Goal: Task Accomplishment & Management: Manage account settings

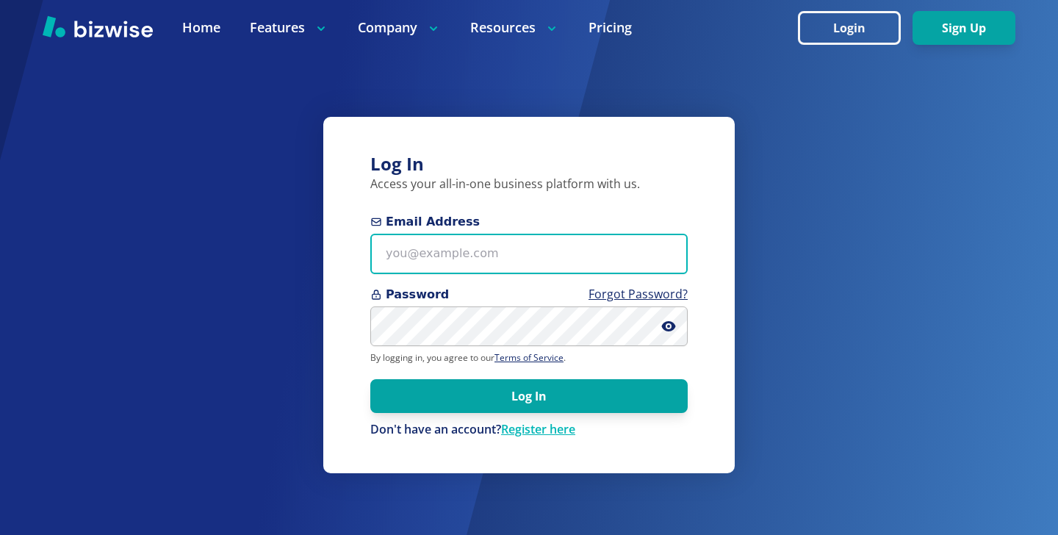
click at [534, 246] on input "Email Address" at bounding box center [528, 254] width 317 height 40
paste input "[EMAIL_ADDRESS][DOMAIN_NAME]"
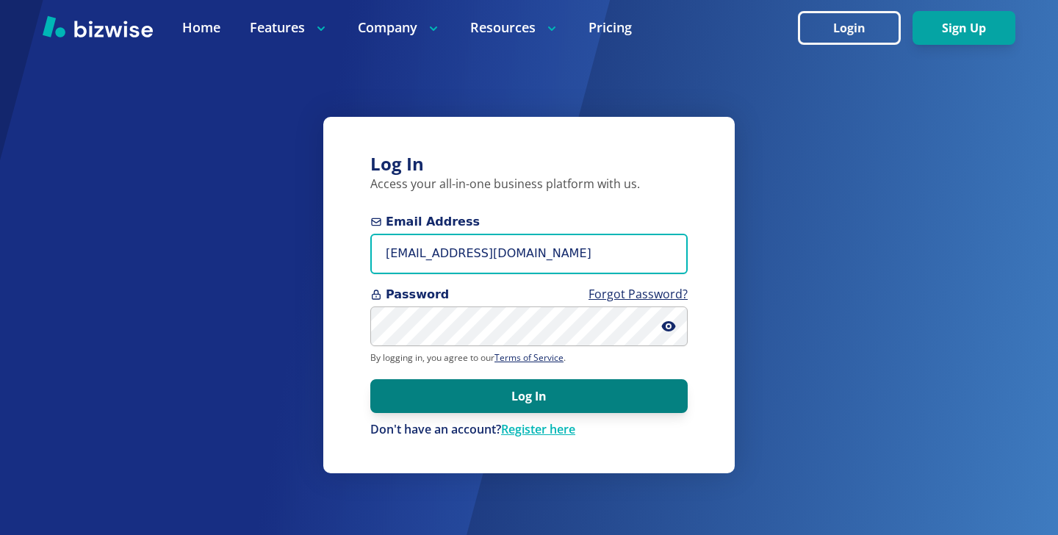
type input "[EMAIL_ADDRESS][DOMAIN_NAME]"
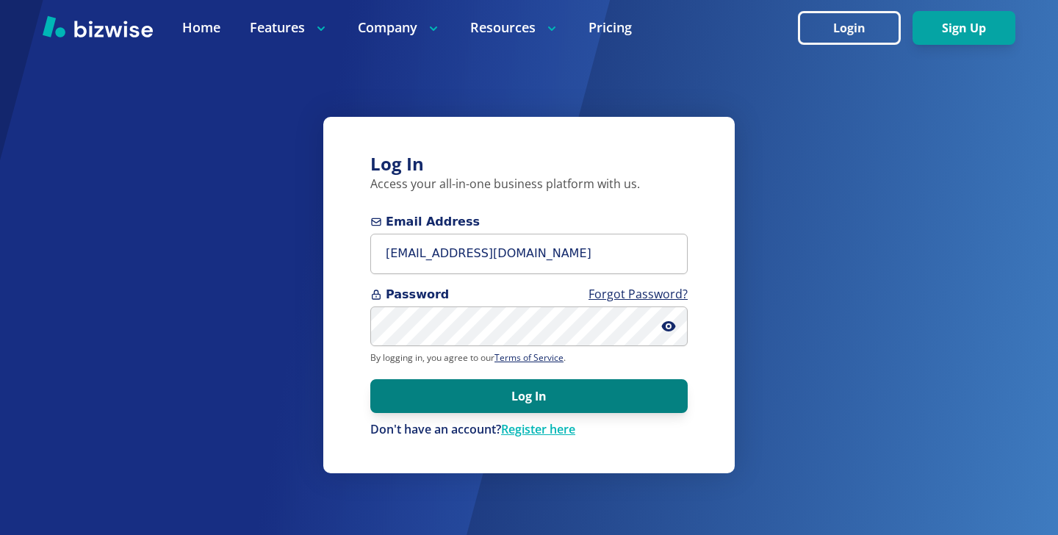
click at [560, 400] on button "Log In" at bounding box center [528, 396] width 317 height 34
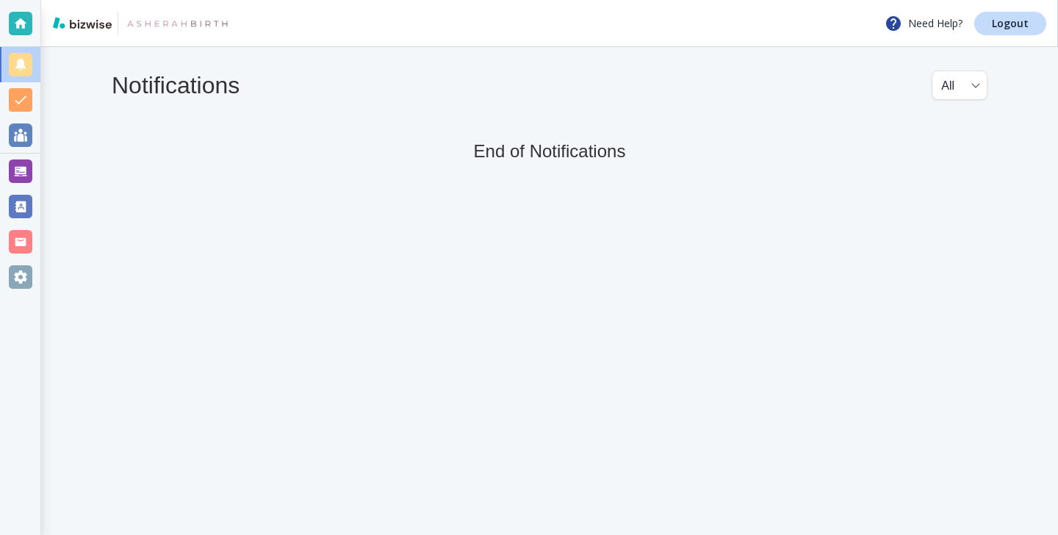
click at [33, 173] on div at bounding box center [20, 171] width 40 height 35
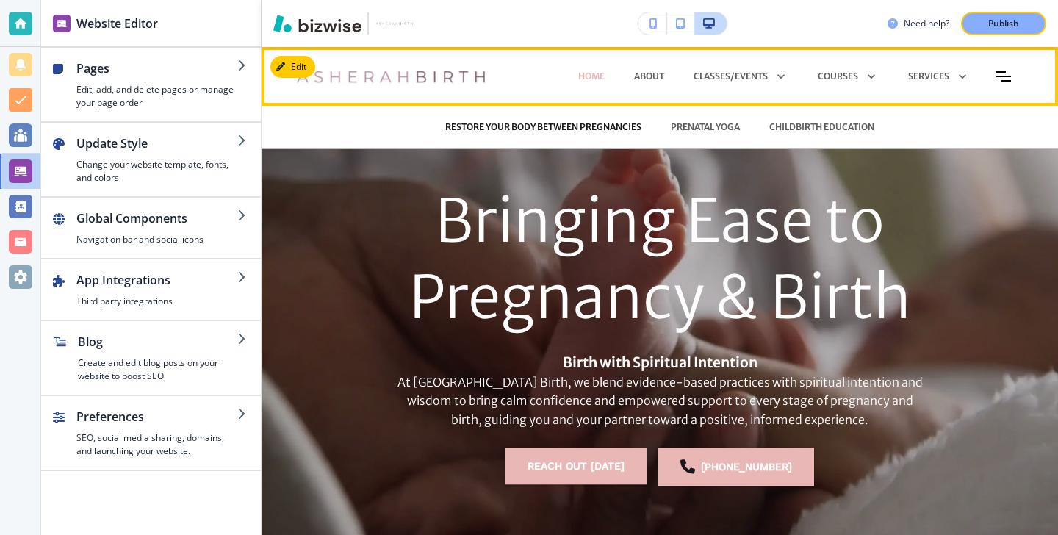
click at [571, 126] on p "RESTORE YOUR BODY BETWEEN PREGNANCIES" at bounding box center [543, 126] width 196 height 13
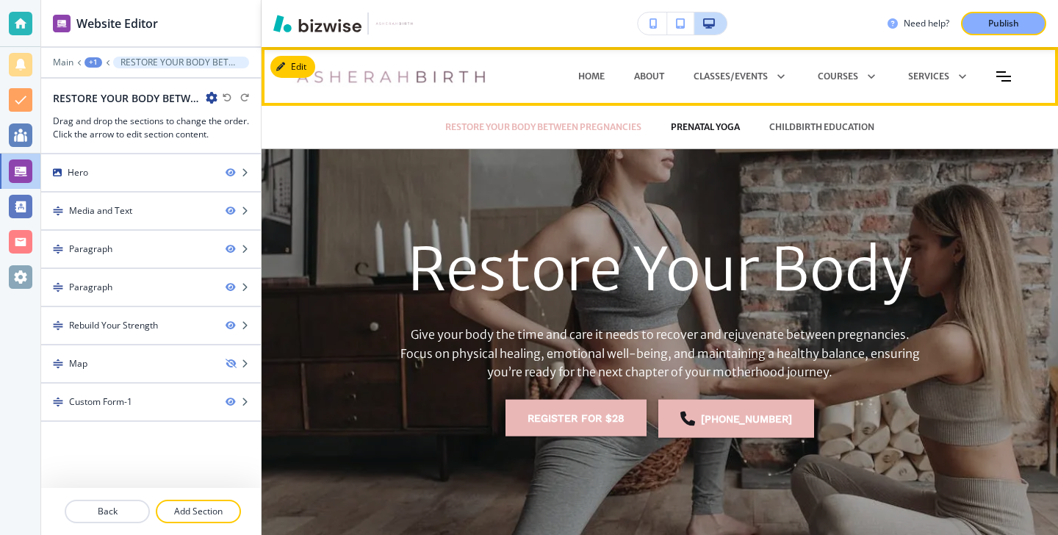
click at [724, 123] on p "PRENATAL YOGA" at bounding box center [705, 126] width 69 height 13
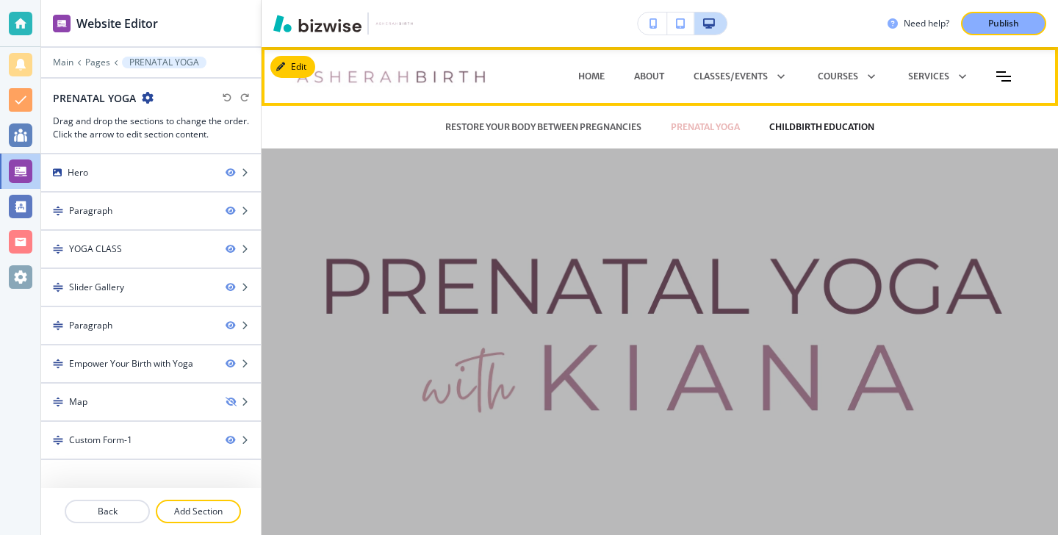
click at [798, 128] on p "CHILDBIRTH EDUCATION" at bounding box center [821, 126] width 105 height 13
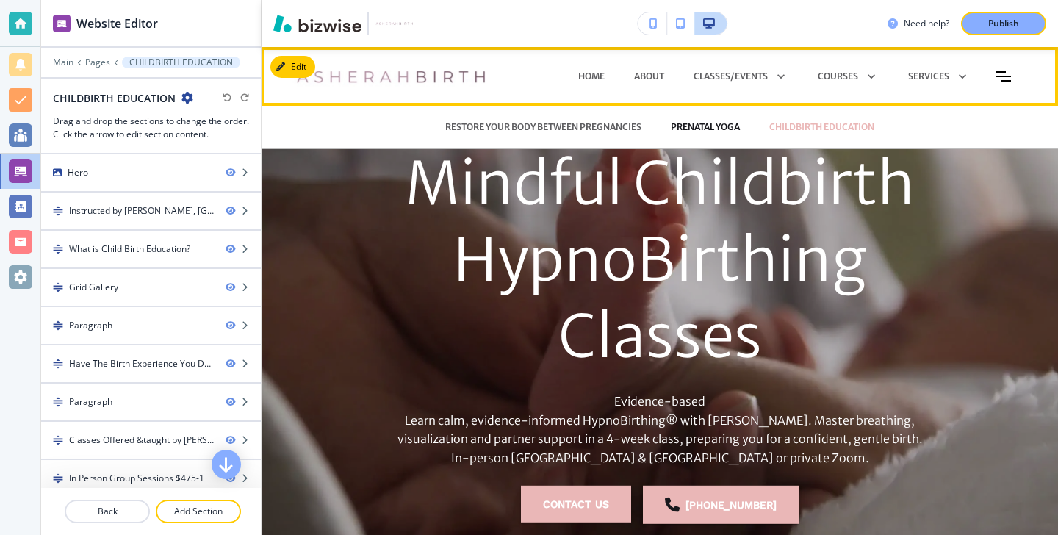
click at [713, 129] on p "PRENATAL YOGA" at bounding box center [705, 126] width 69 height 13
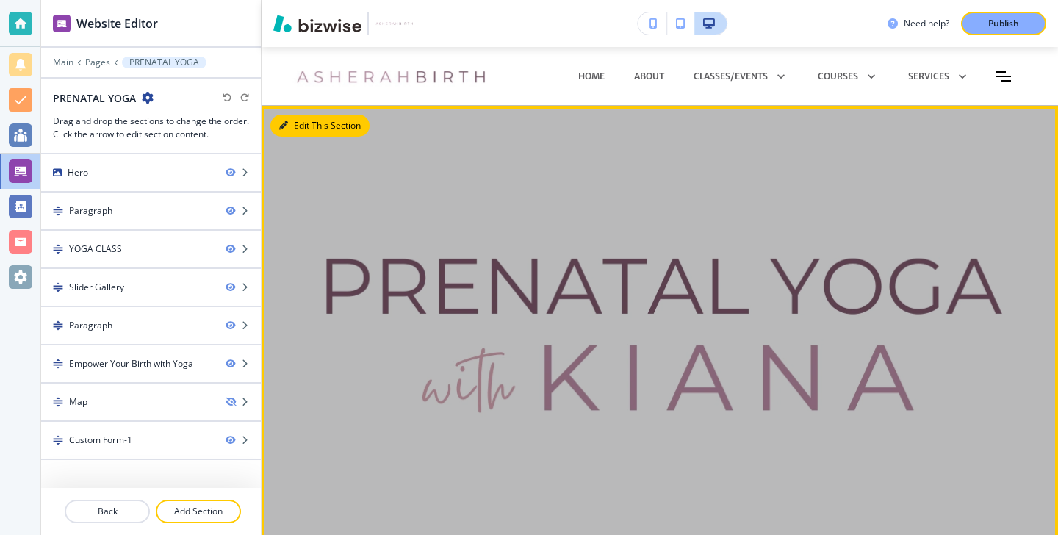
click at [283, 121] on icon "button" at bounding box center [283, 125] width 9 height 9
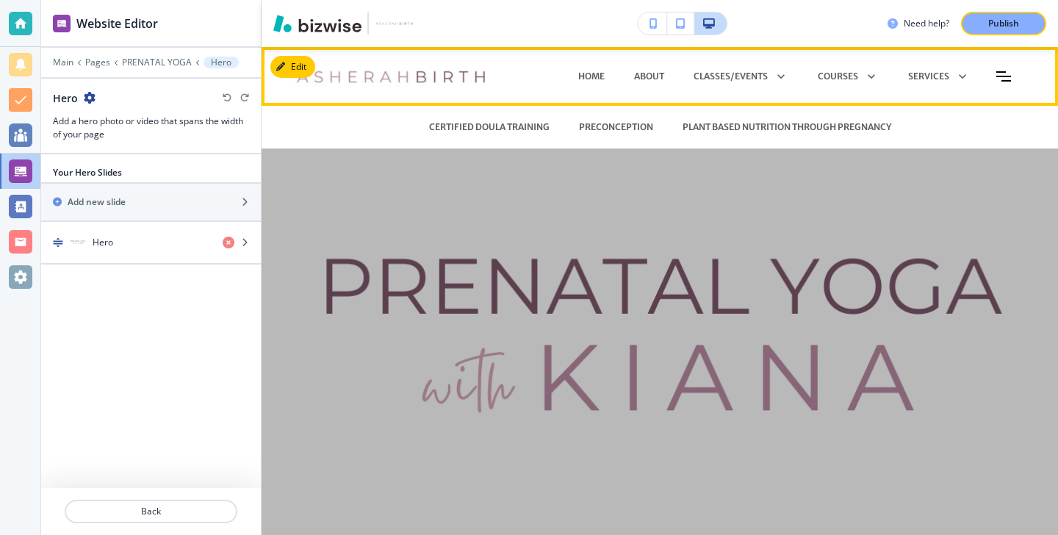
click at [461, 115] on div "CERTIFIED DOULA TRAINING" at bounding box center [489, 127] width 150 height 44
click at [462, 124] on p "CERTIFIED DOULA TRAINING" at bounding box center [489, 126] width 120 height 13
click at [714, 130] on p "PLANT BASED NUTRITION THROUGH PREGNANCY" at bounding box center [786, 126] width 209 height 13
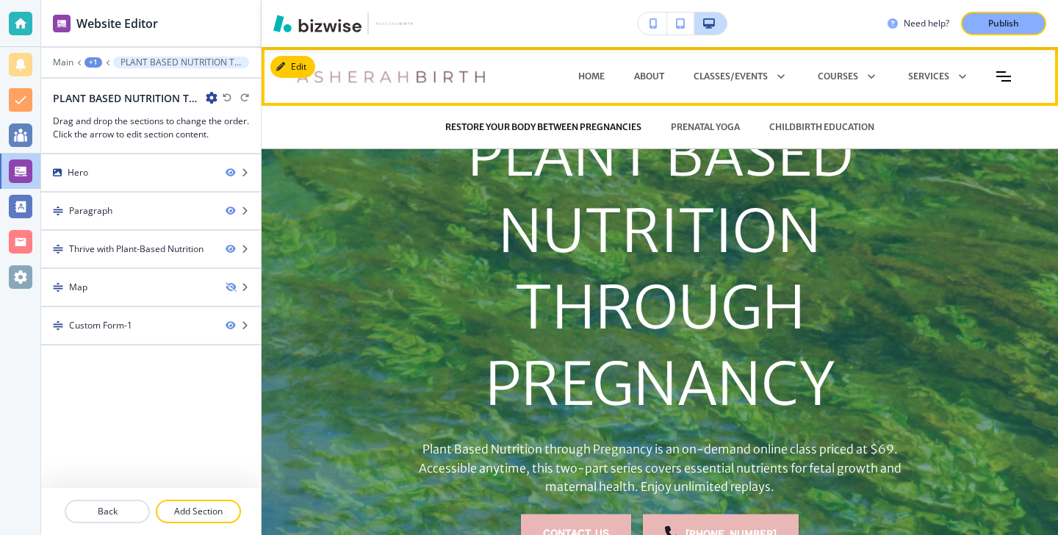
click at [591, 125] on p "RESTORE YOUR BODY BETWEEN PREGNANCIES" at bounding box center [543, 126] width 196 height 13
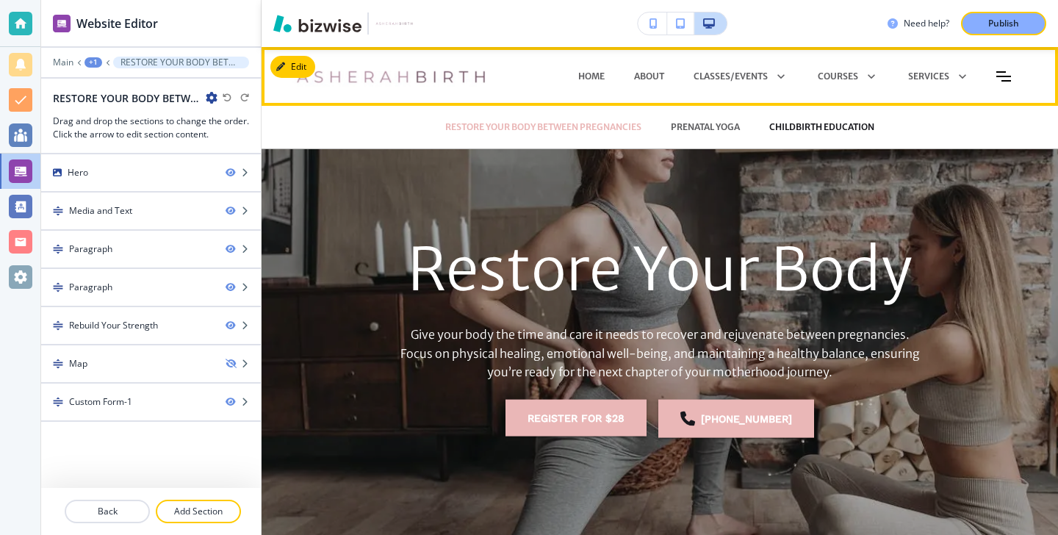
click at [772, 121] on p "CHILDBIRTH EDUCATION" at bounding box center [821, 126] width 105 height 13
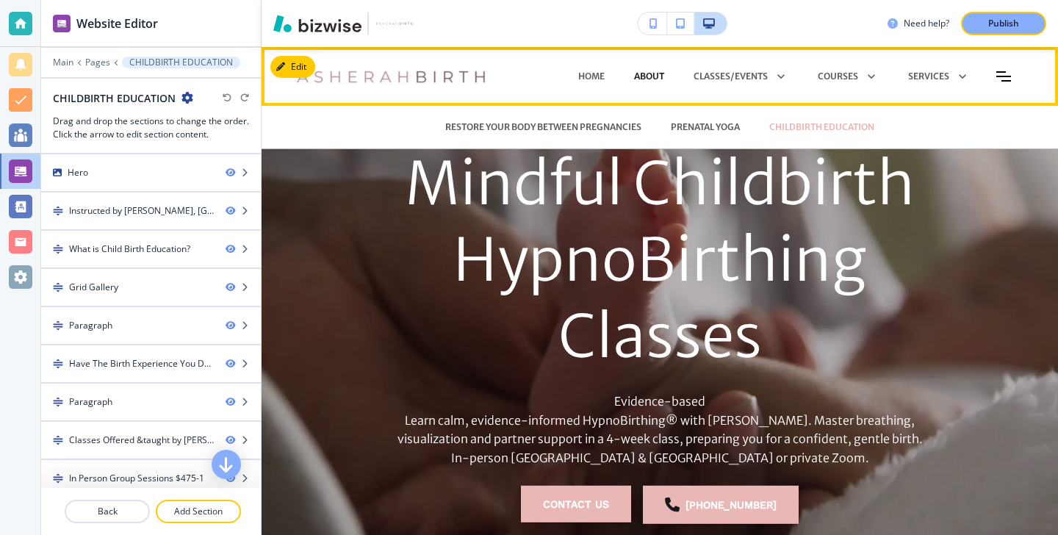
click at [654, 73] on p "About" at bounding box center [649, 76] width 30 height 13
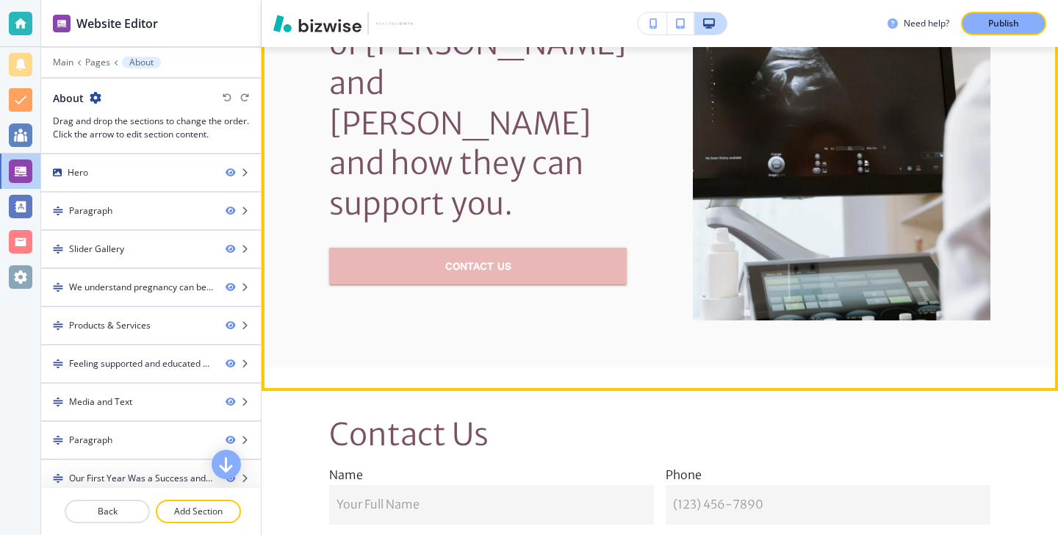
scroll to position [8434, 0]
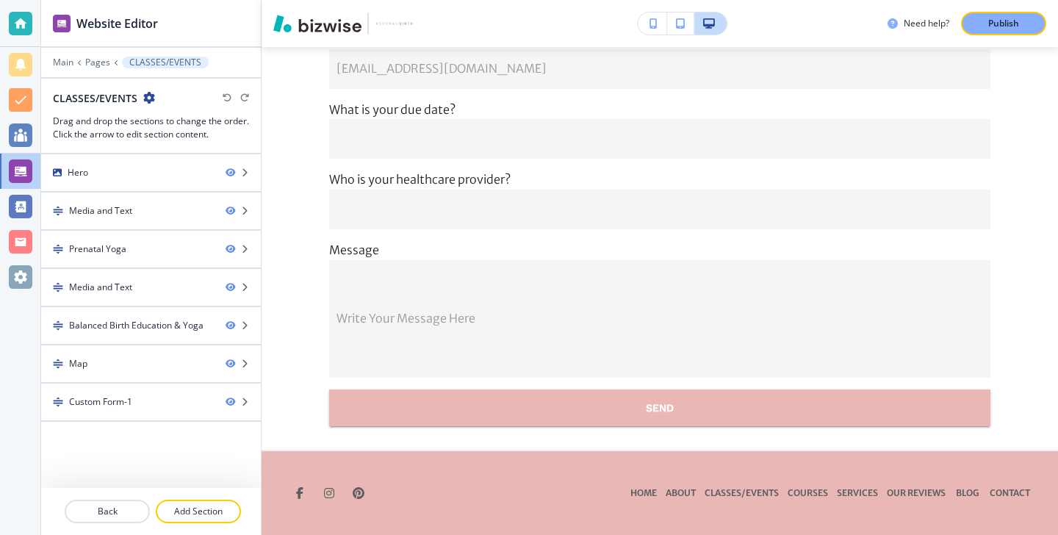
scroll to position [0, 0]
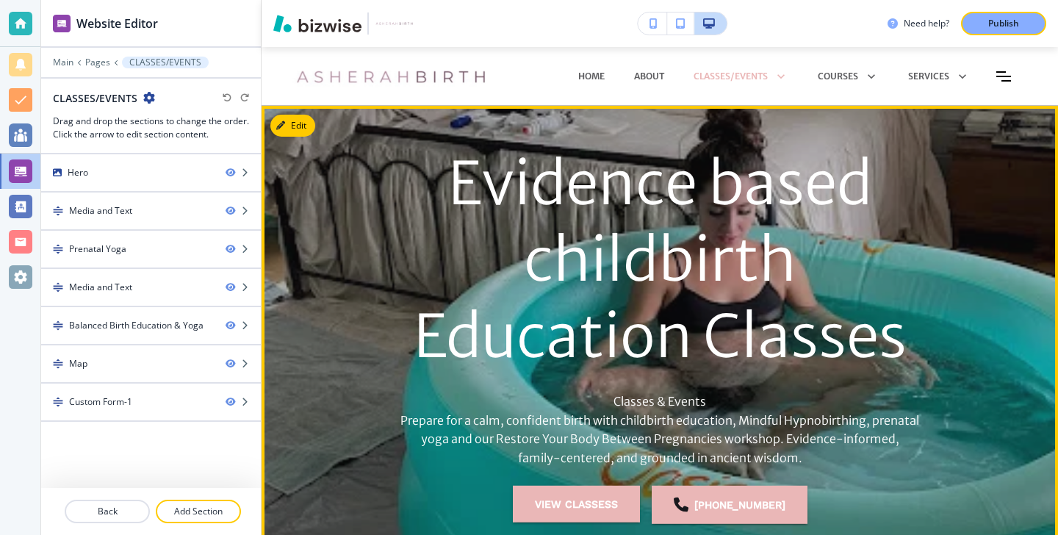
click at [311, 116] on div at bounding box center [659, 343] width 796 height 474
click at [311, 120] on button "Edit This Section" at bounding box center [319, 126] width 99 height 22
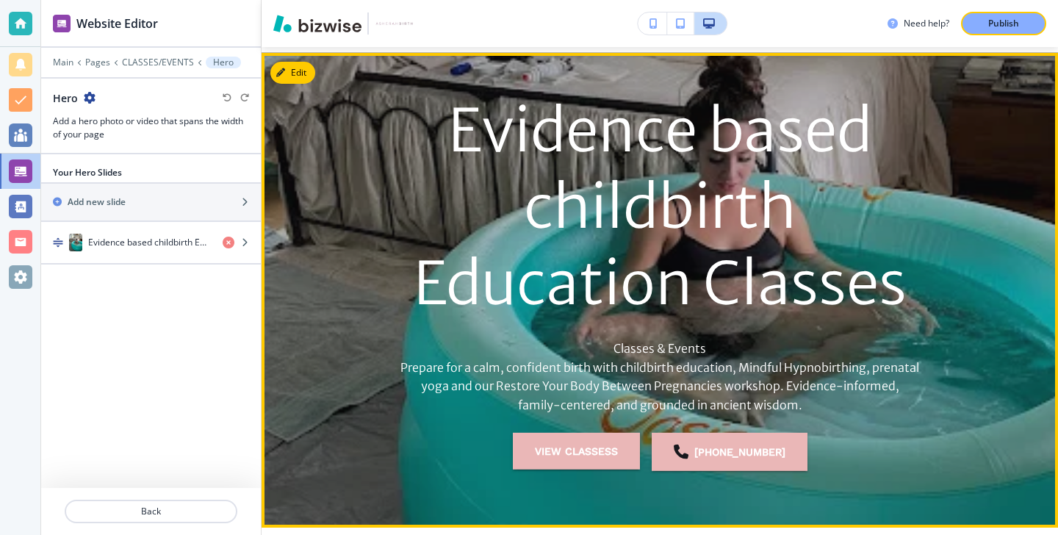
scroll to position [59, 0]
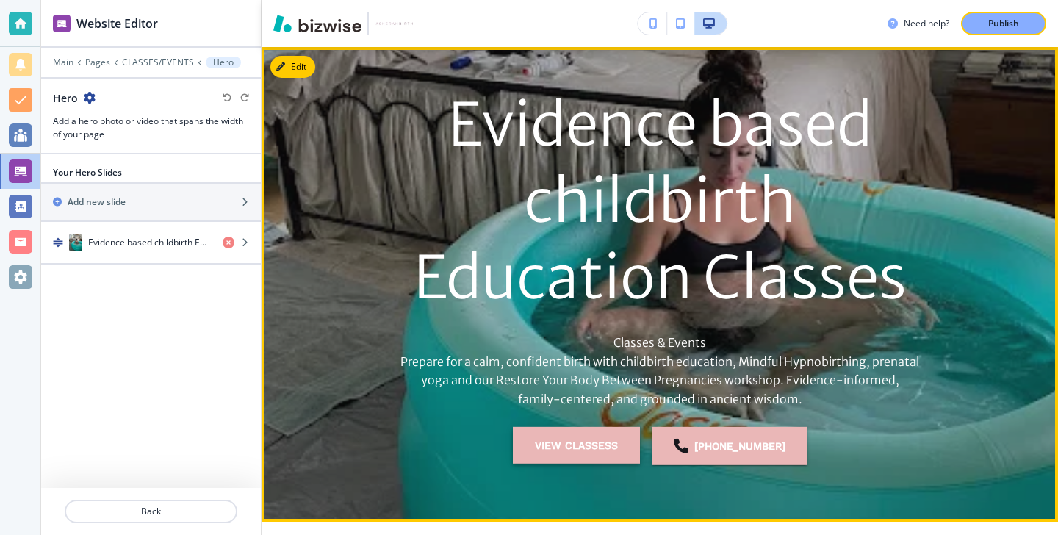
click at [597, 446] on button "view classess" at bounding box center [576, 444] width 127 height 37
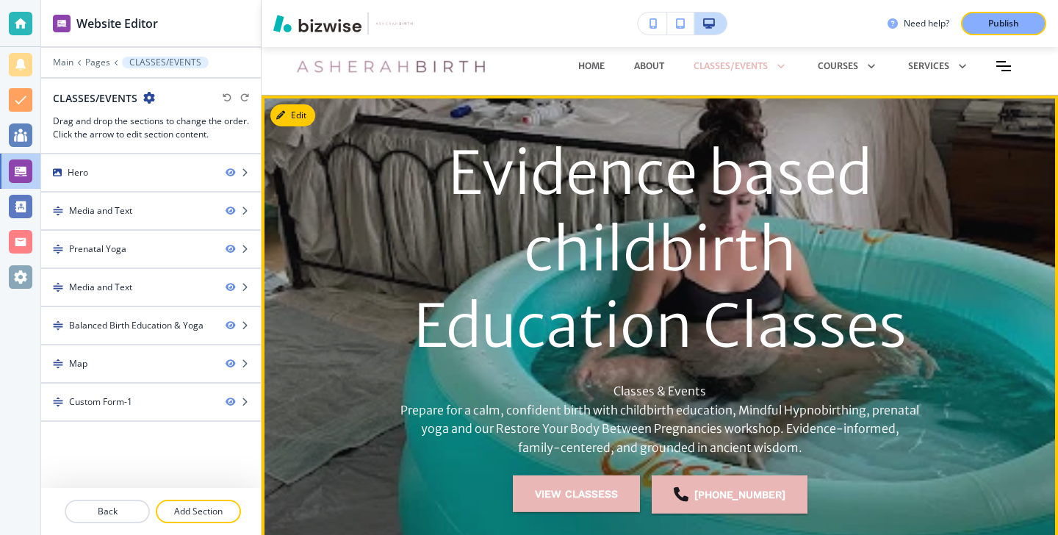
scroll to position [0, 0]
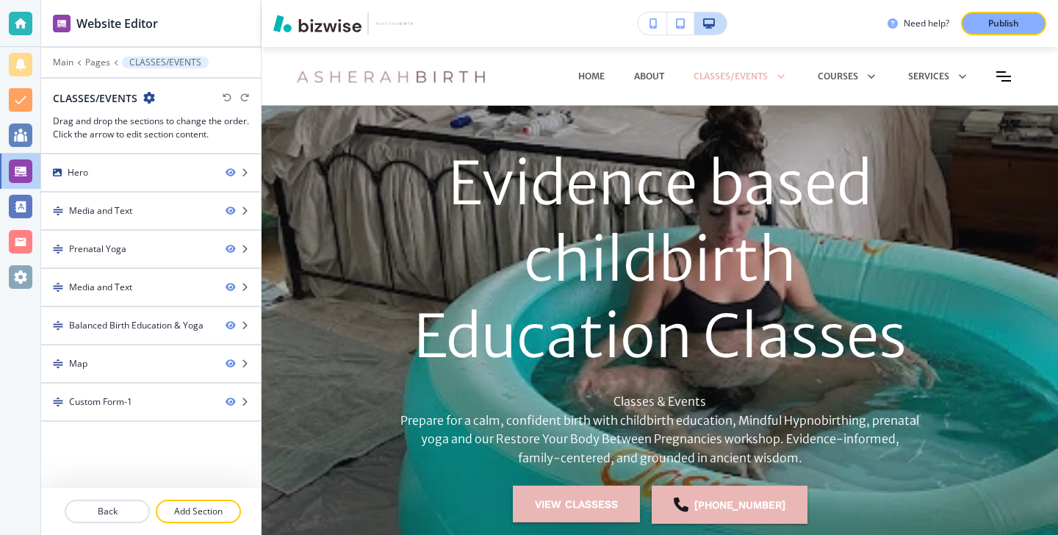
click at [316, 115] on div at bounding box center [659, 343] width 796 height 474
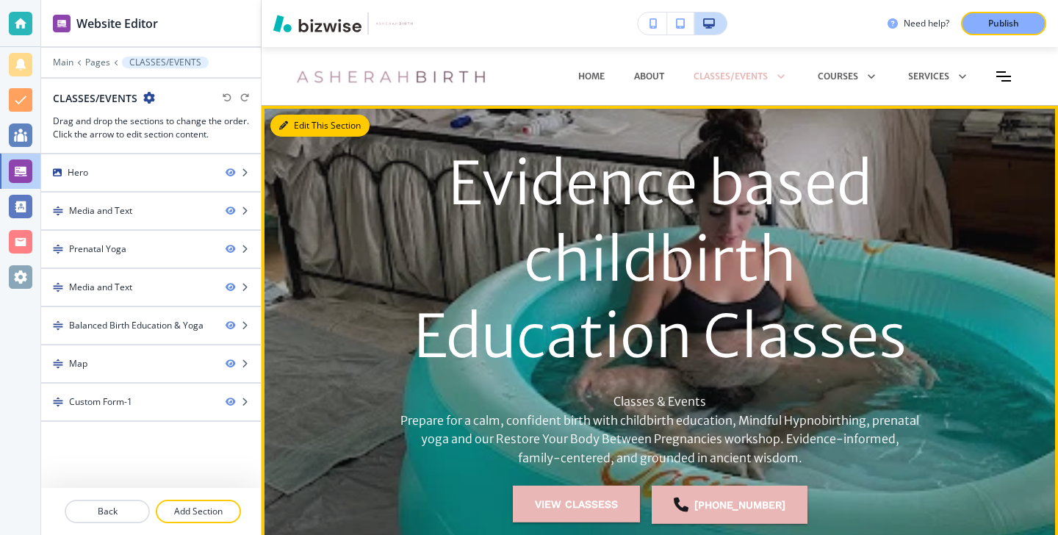
click at [289, 115] on button "Edit This Section" at bounding box center [319, 126] width 99 height 22
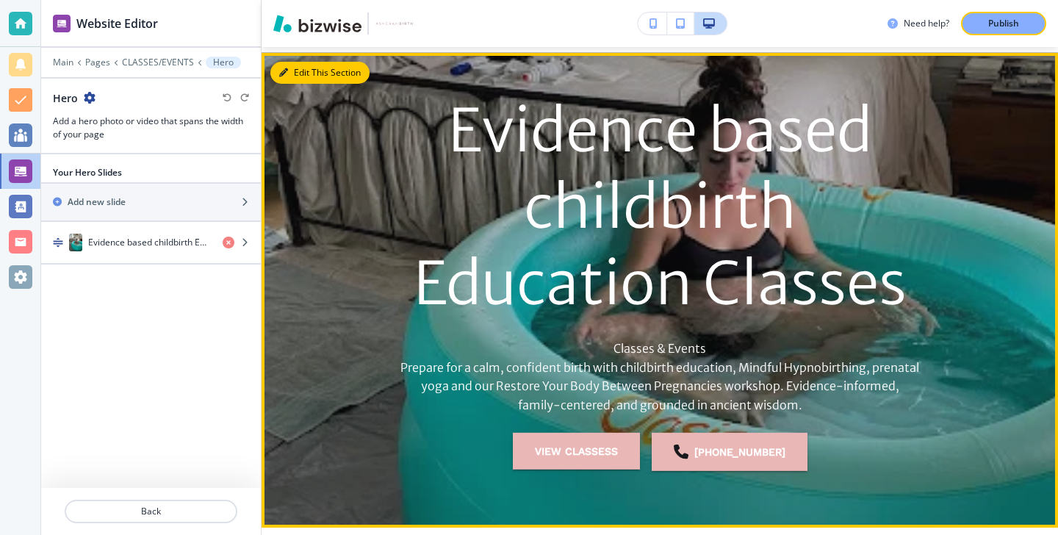
scroll to position [59, 0]
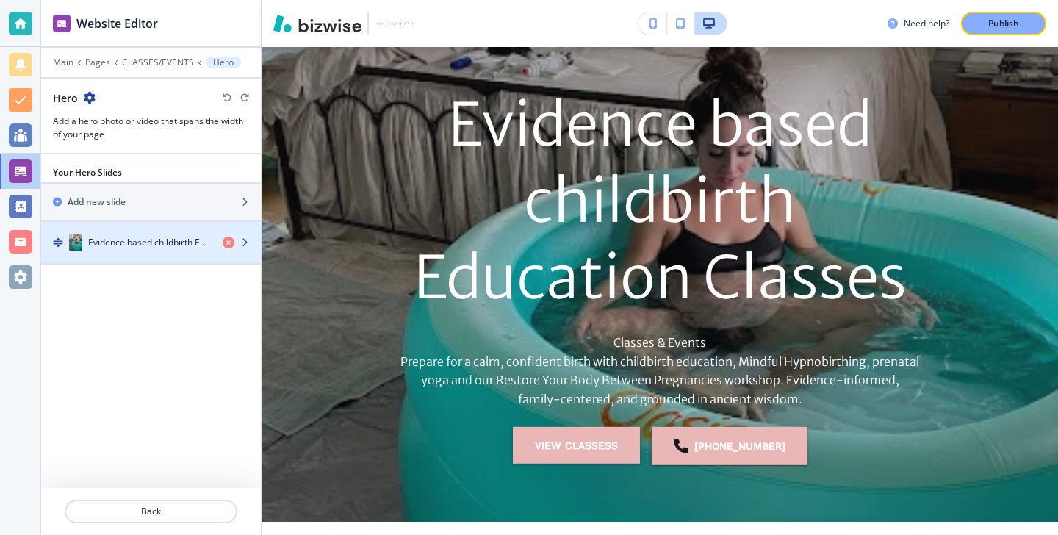
click at [166, 242] on h4 "Evidence based childbirth Education Classes" at bounding box center [149, 242] width 123 height 13
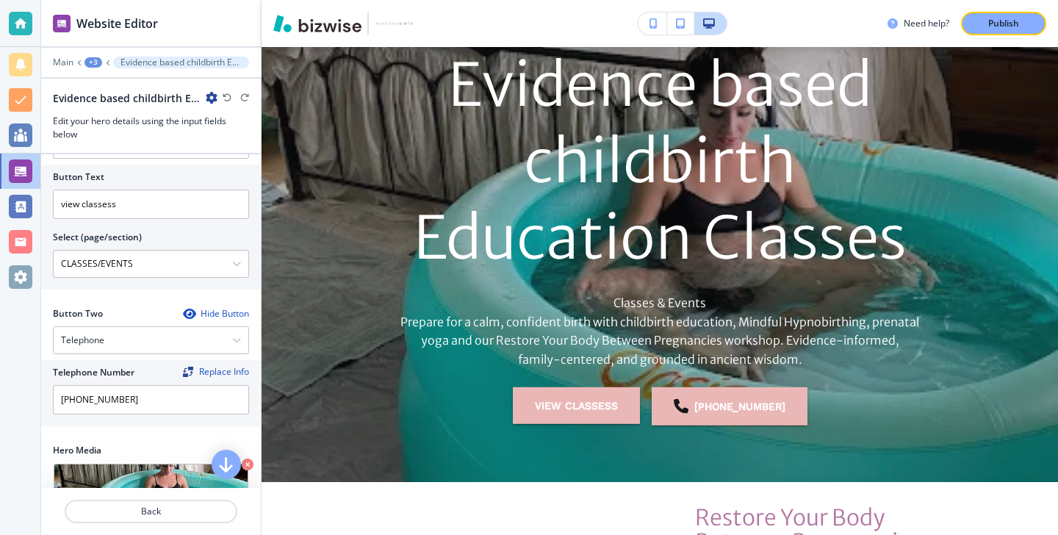
scroll to position [333, 0]
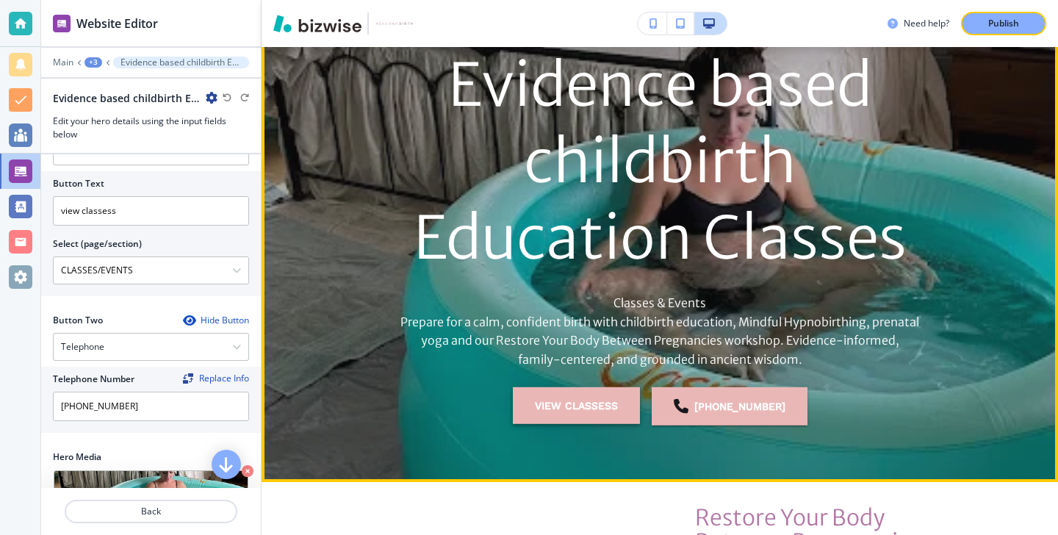
click at [552, 418] on button "view classess" at bounding box center [576, 404] width 127 height 37
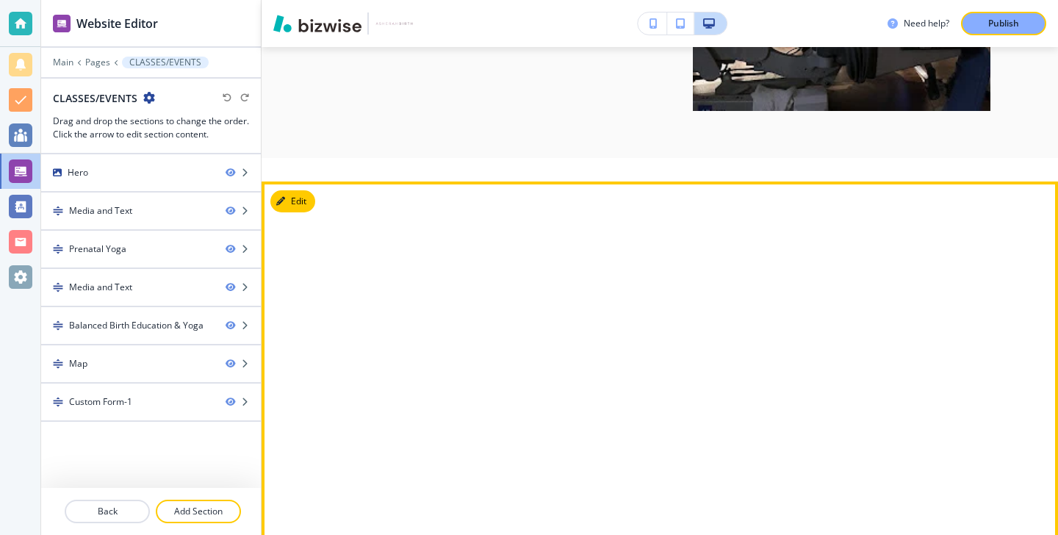
scroll to position [2837, 0]
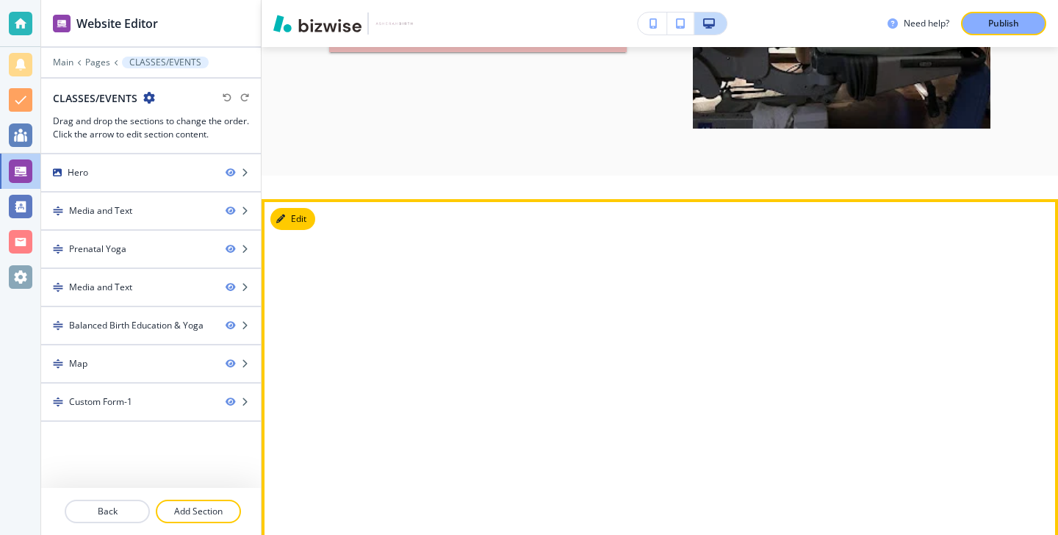
click at [317, 199] on section at bounding box center [659, 387] width 796 height 376
click at [305, 208] on button "Edit This Section" at bounding box center [319, 219] width 99 height 22
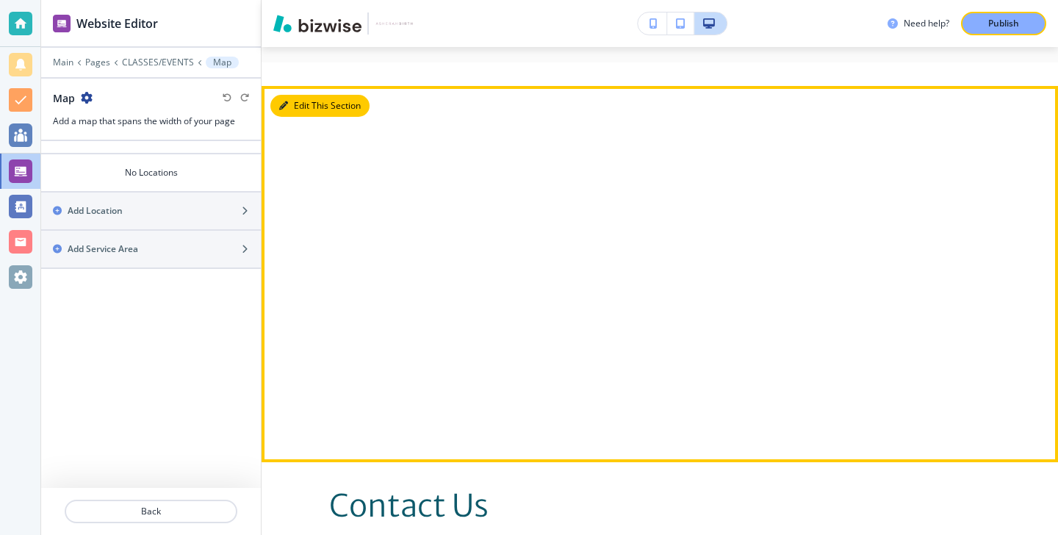
scroll to position [2952, 0]
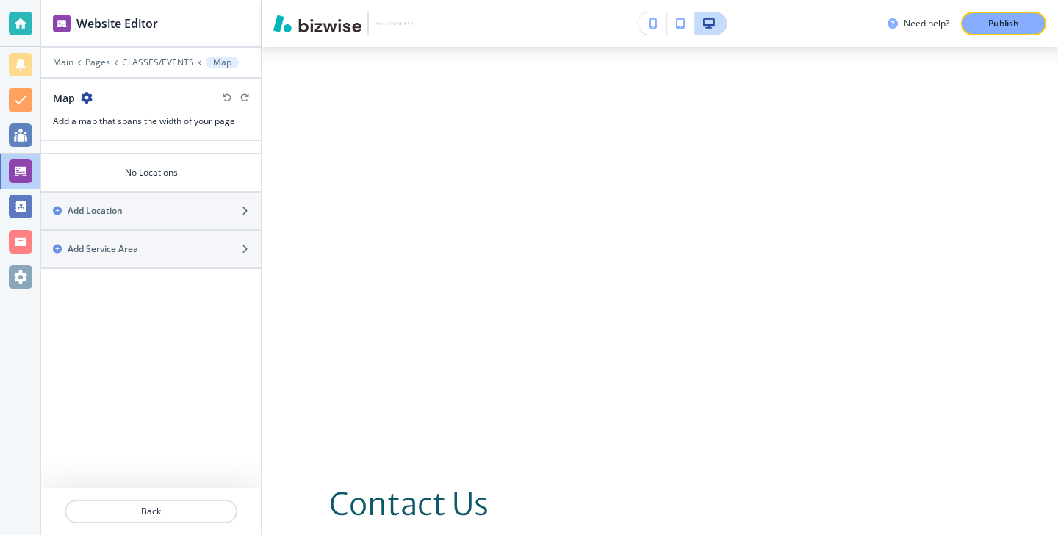
click at [79, 98] on div "Map" at bounding box center [73, 97] width 40 height 15
click at [84, 98] on icon "button" at bounding box center [87, 98] width 12 height 12
click at [111, 170] on p "Delete Section" at bounding box center [127, 174] width 75 height 13
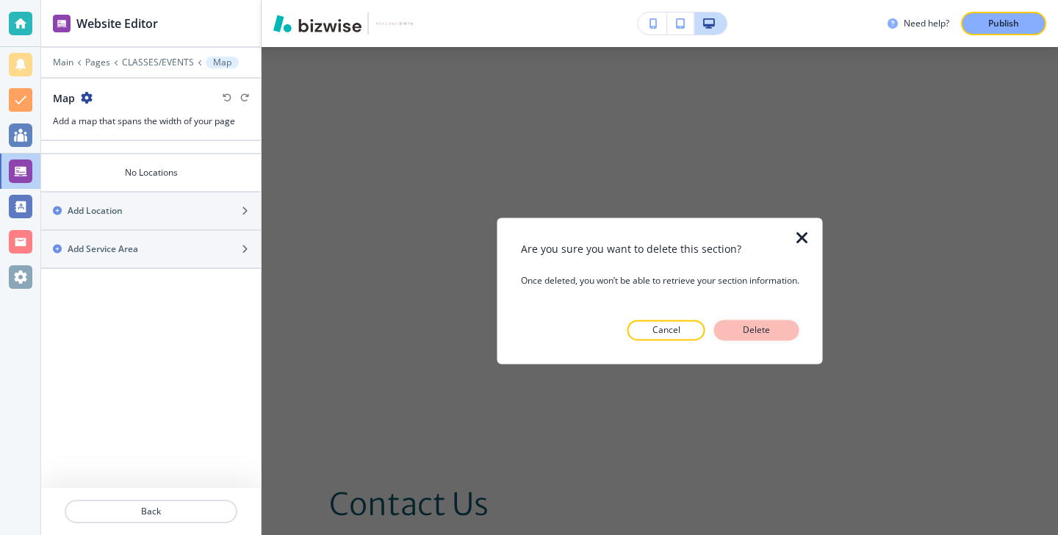
click at [732, 334] on button "Delete" at bounding box center [756, 330] width 85 height 21
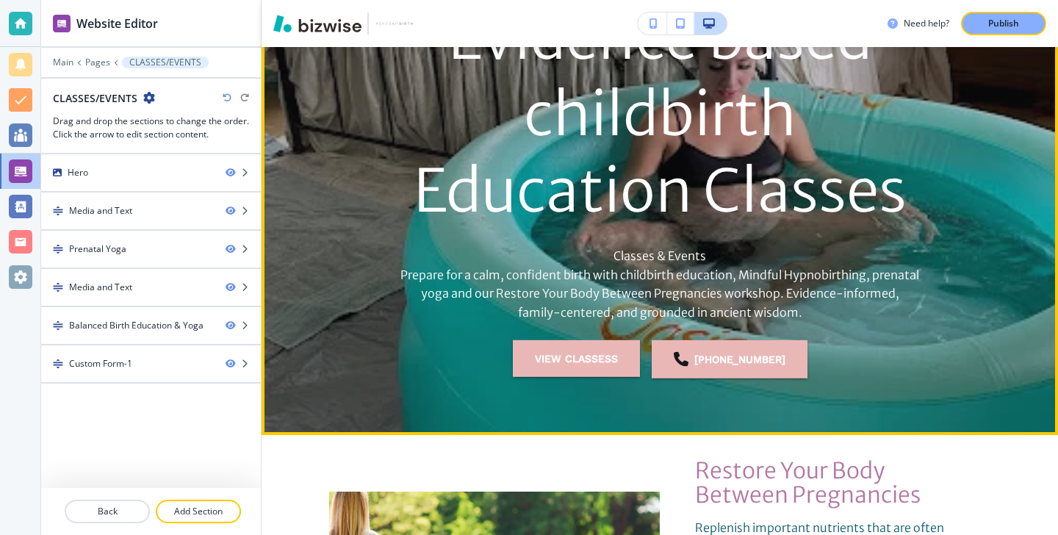
scroll to position [0, 0]
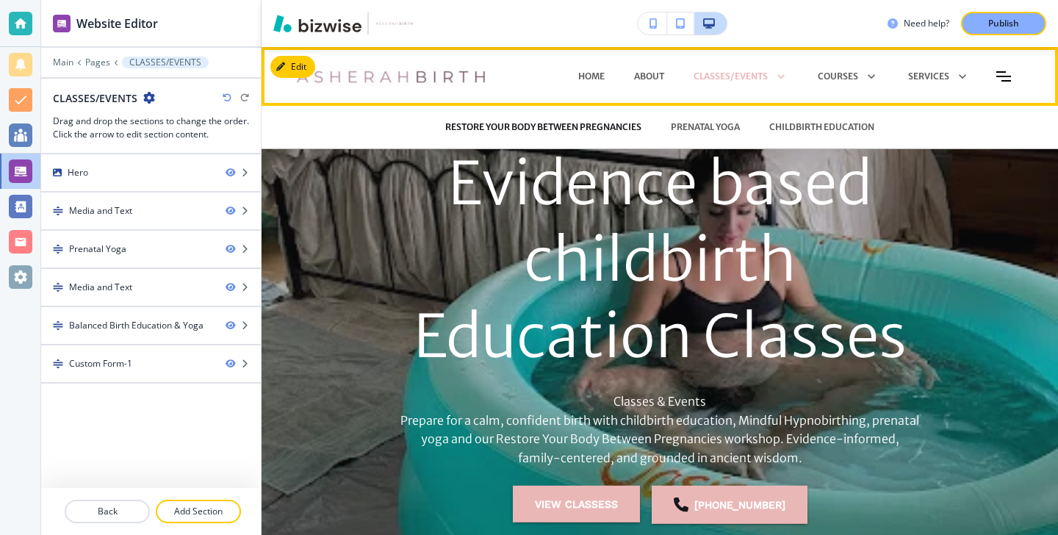
click at [625, 128] on p "RESTORE YOUR BODY BETWEEN PREGNANCIES" at bounding box center [543, 126] width 196 height 13
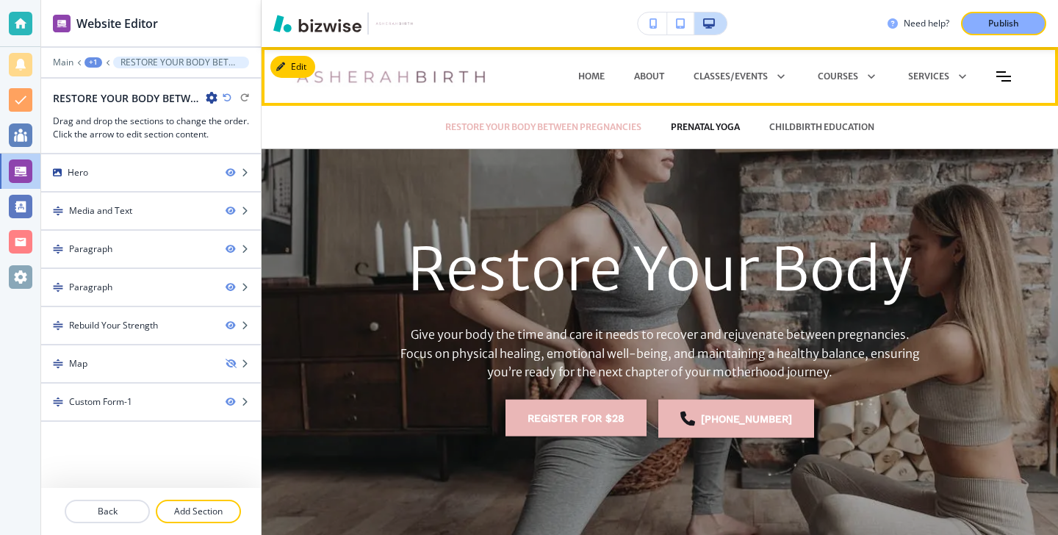
click at [690, 126] on p "PRENATAL YOGA" at bounding box center [705, 126] width 69 height 13
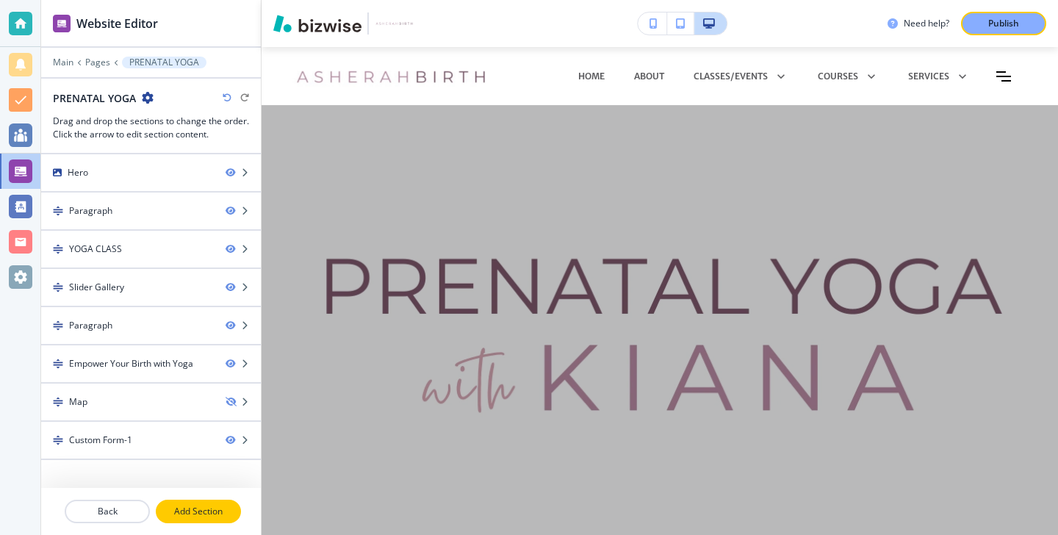
click at [223, 505] on p "Add Section" at bounding box center [198, 511] width 82 height 13
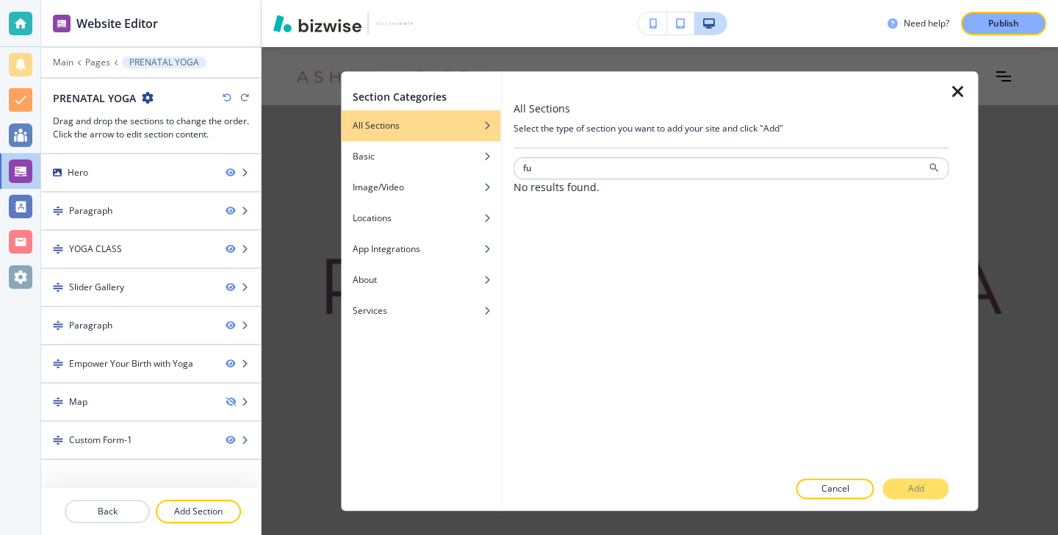
type input "f"
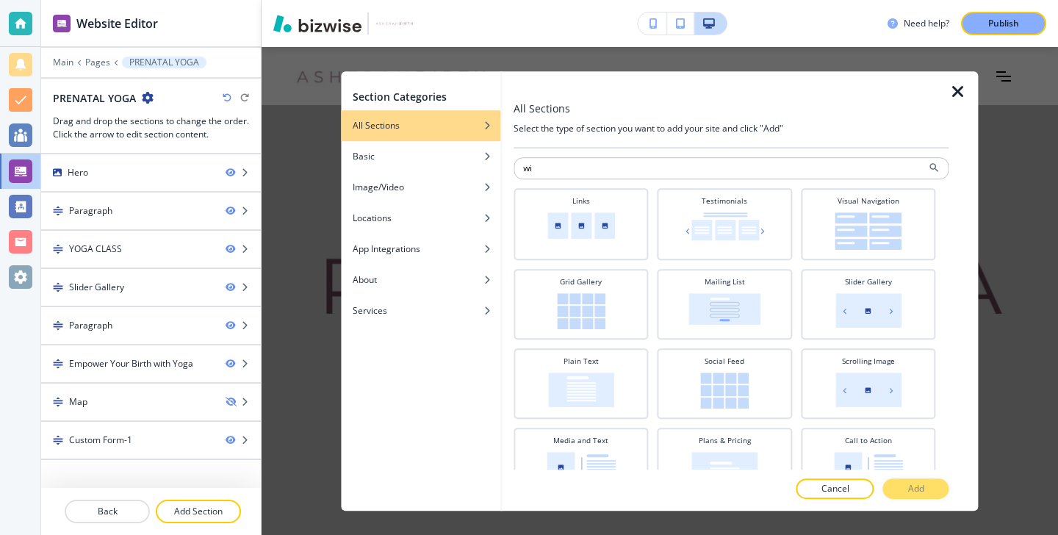
type input "w"
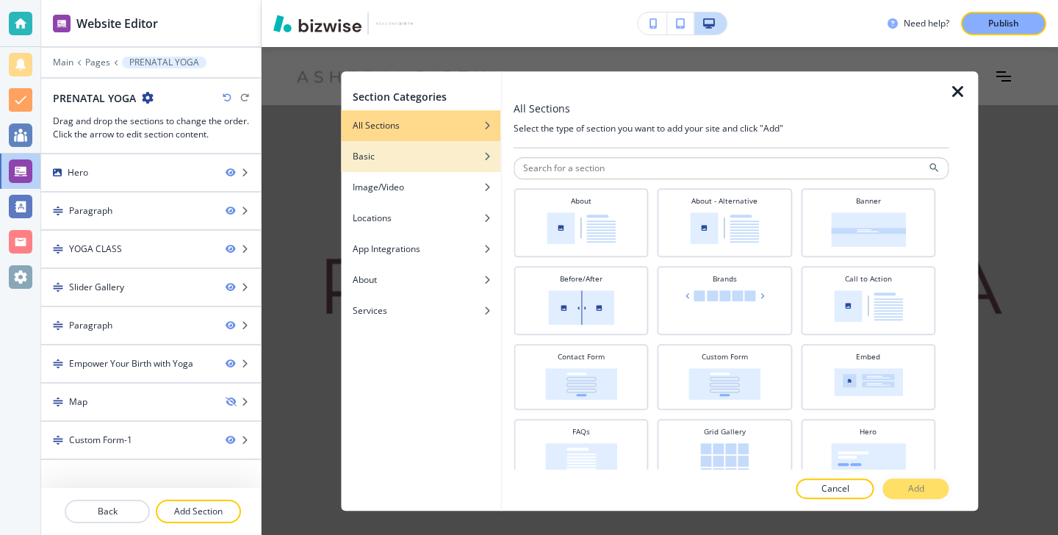
click at [487, 154] on icon "button" at bounding box center [487, 156] width 9 height 9
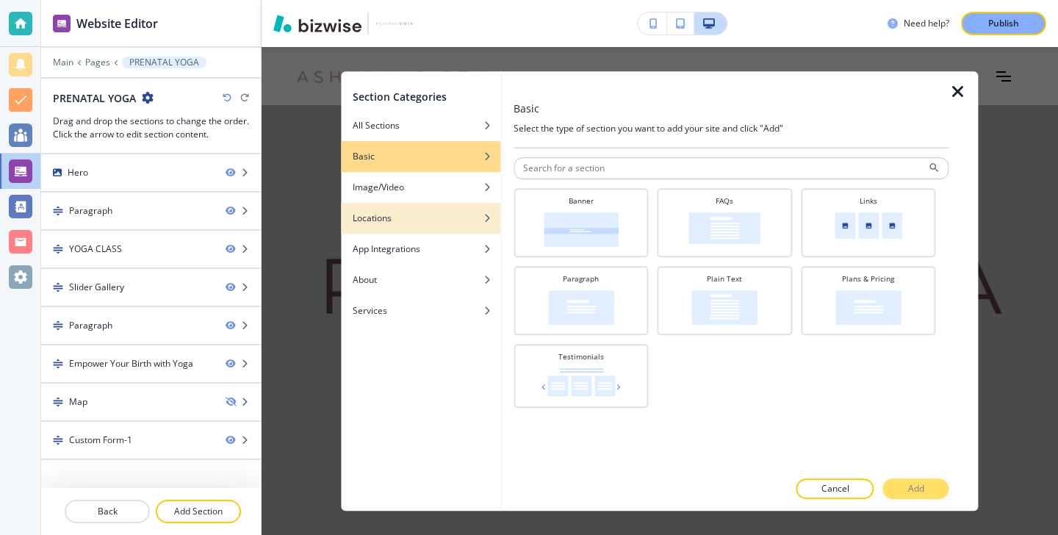
click at [441, 216] on div "Locations" at bounding box center [420, 218] width 159 height 13
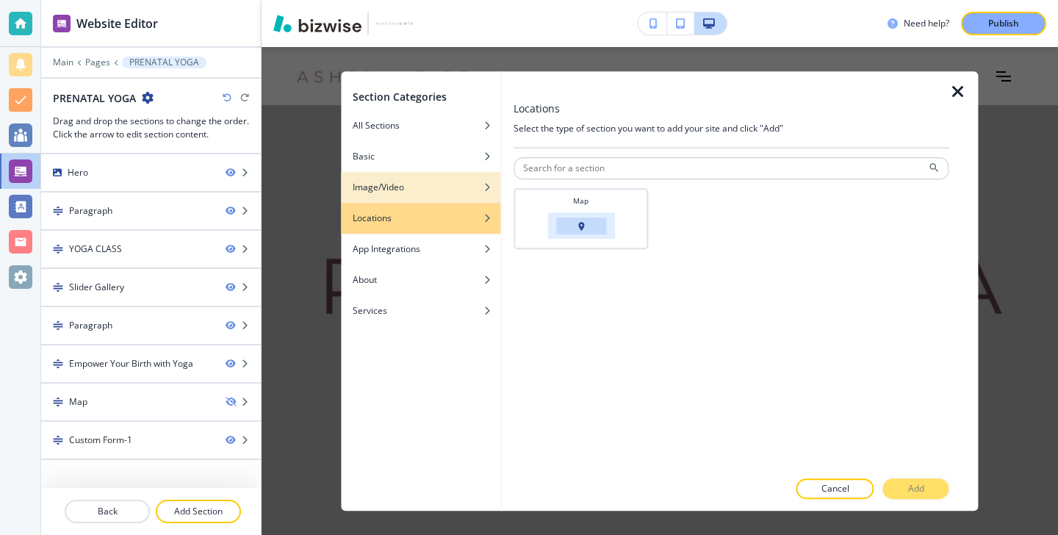
click at [446, 190] on div "Image/Video" at bounding box center [420, 187] width 159 height 13
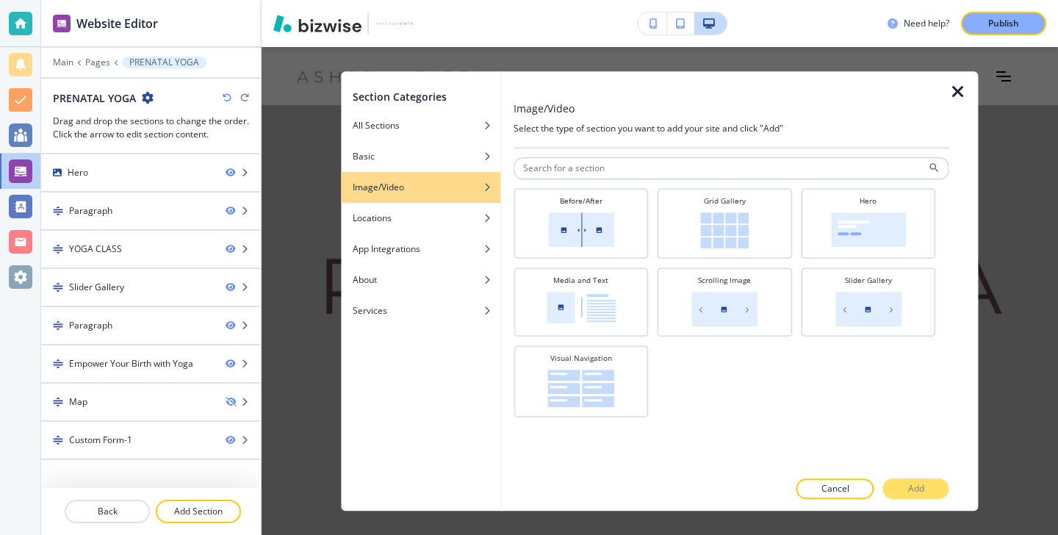
click at [956, 92] on icon "button" at bounding box center [958, 92] width 18 height 18
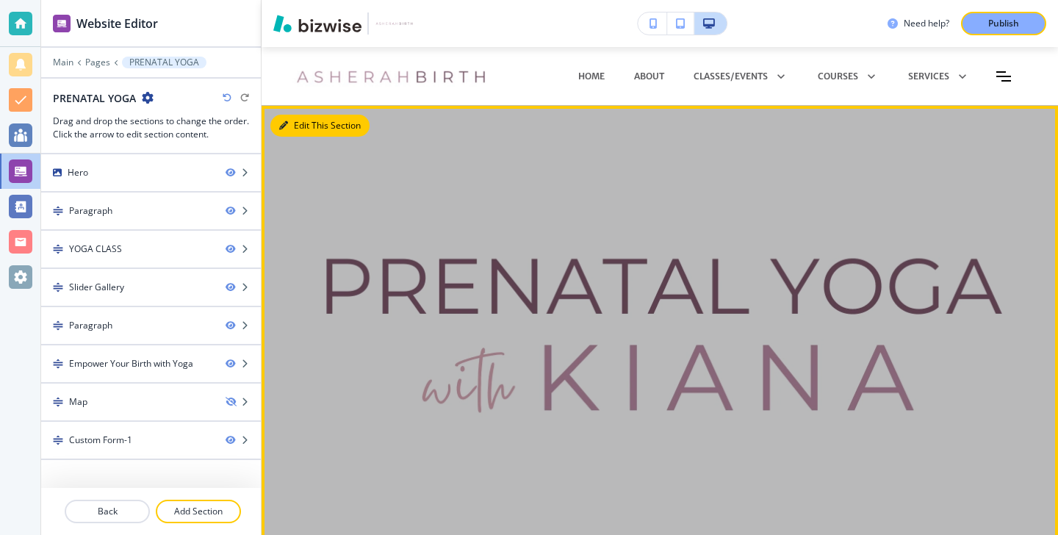
click at [300, 121] on button "Edit This Section" at bounding box center [319, 126] width 99 height 22
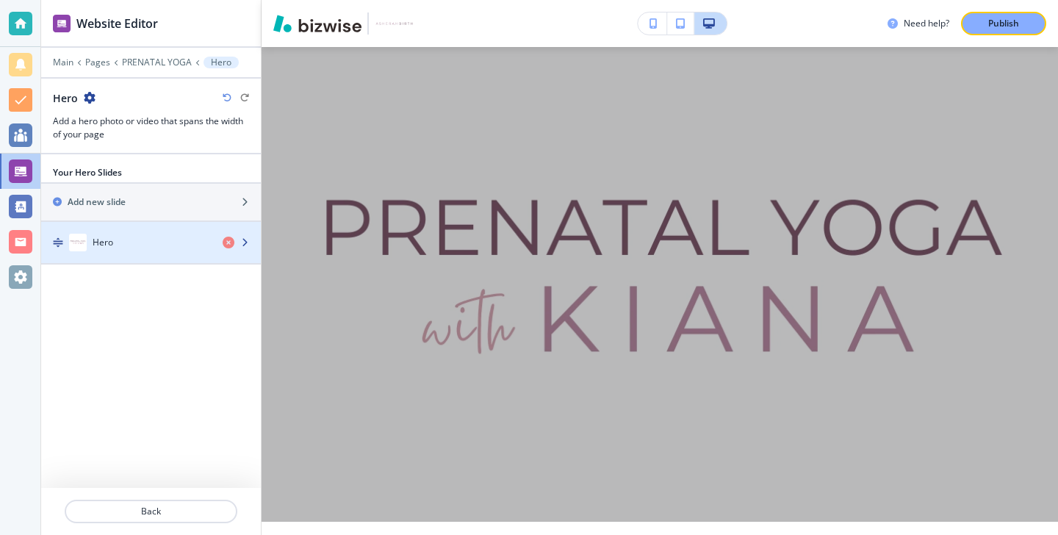
click at [166, 228] on div "button" at bounding box center [151, 228] width 220 height 12
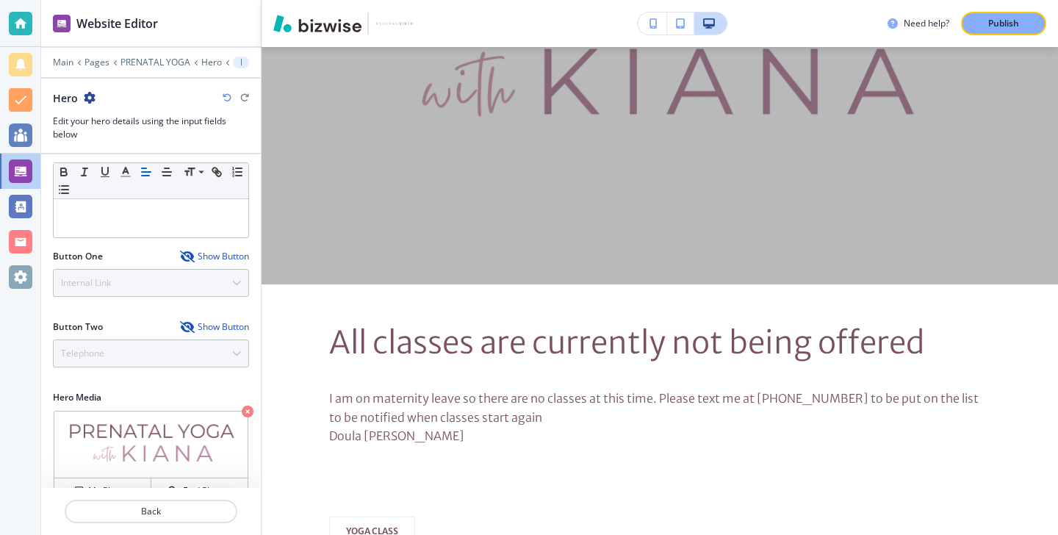
scroll to position [148, 0]
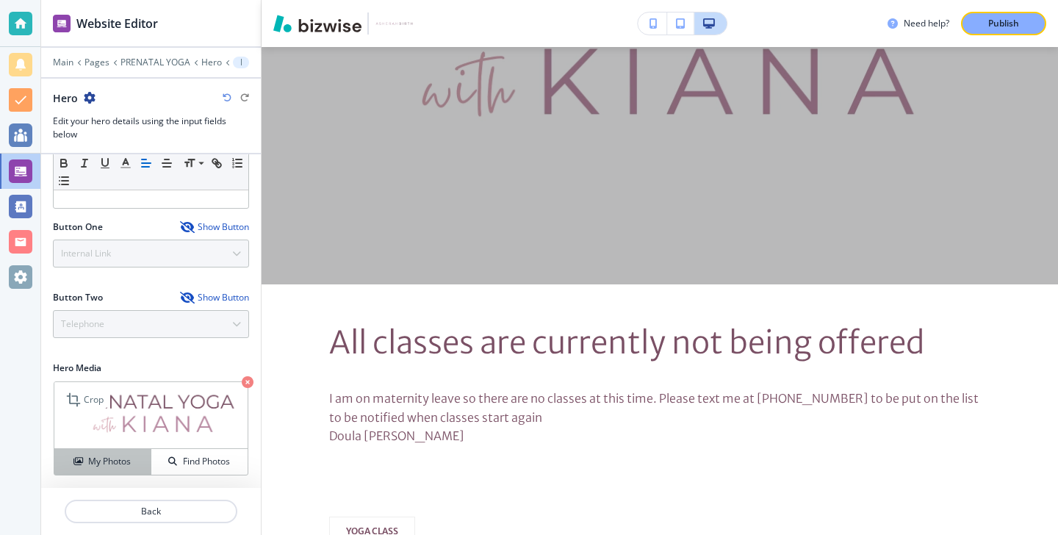
click at [133, 455] on div "My Photos" at bounding box center [102, 461] width 96 height 13
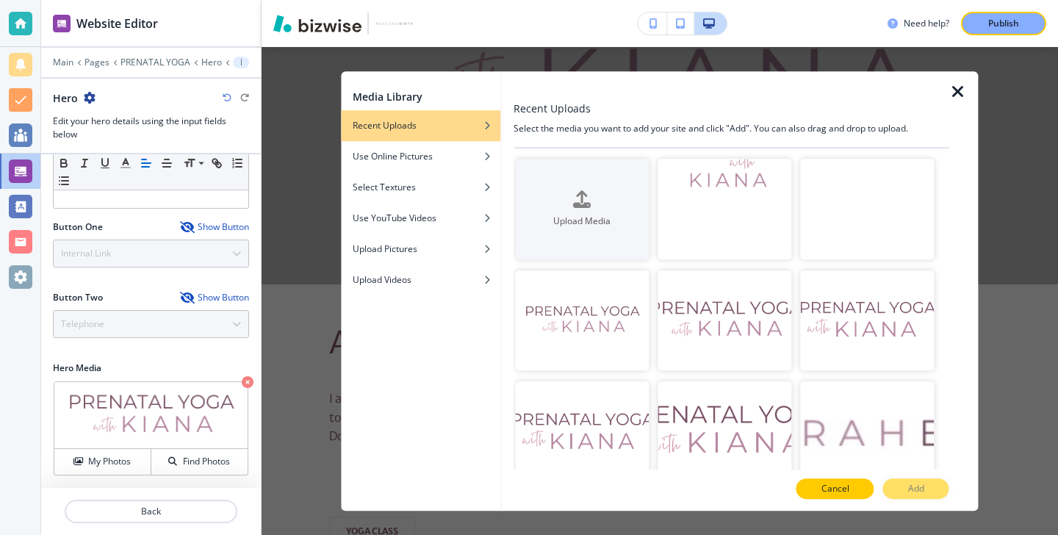
click at [815, 478] on button "Cancel" at bounding box center [835, 488] width 78 height 21
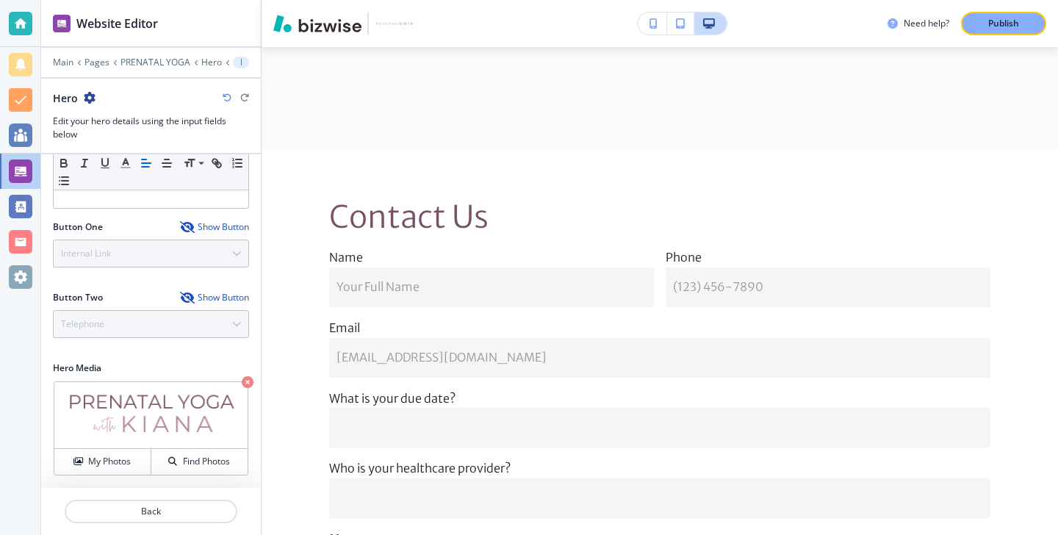
scroll to position [3655, 0]
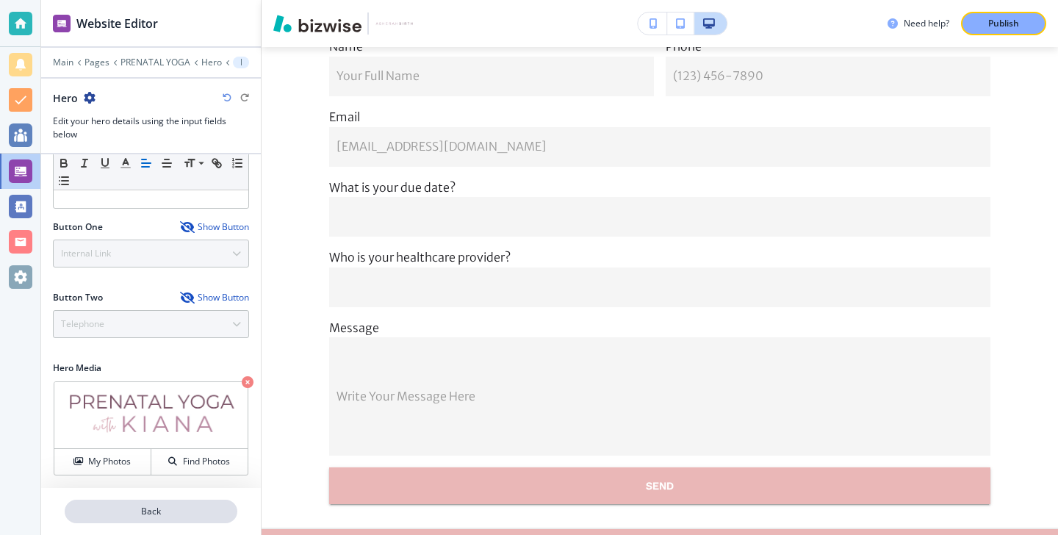
click at [209, 513] on p "Back" at bounding box center [151, 511] width 170 height 13
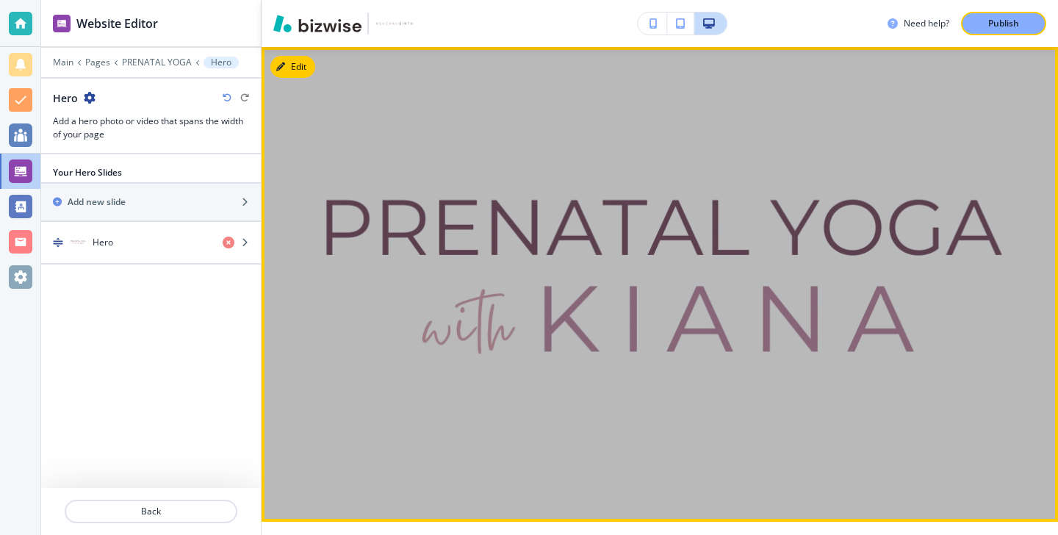
scroll to position [0, 0]
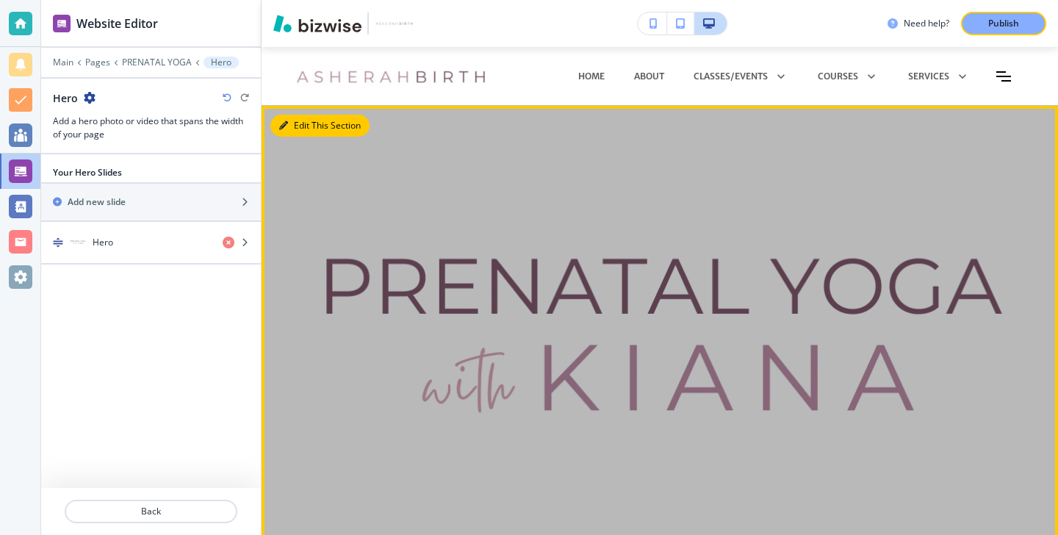
click at [308, 126] on button "Edit This Section" at bounding box center [319, 126] width 99 height 22
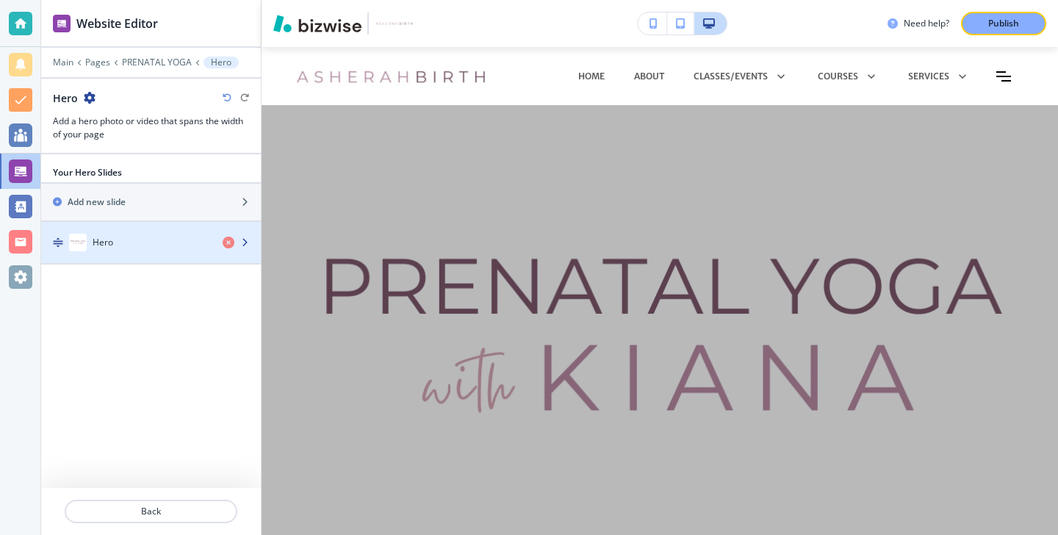
click at [197, 242] on div "Hero" at bounding box center [126, 243] width 170 height 18
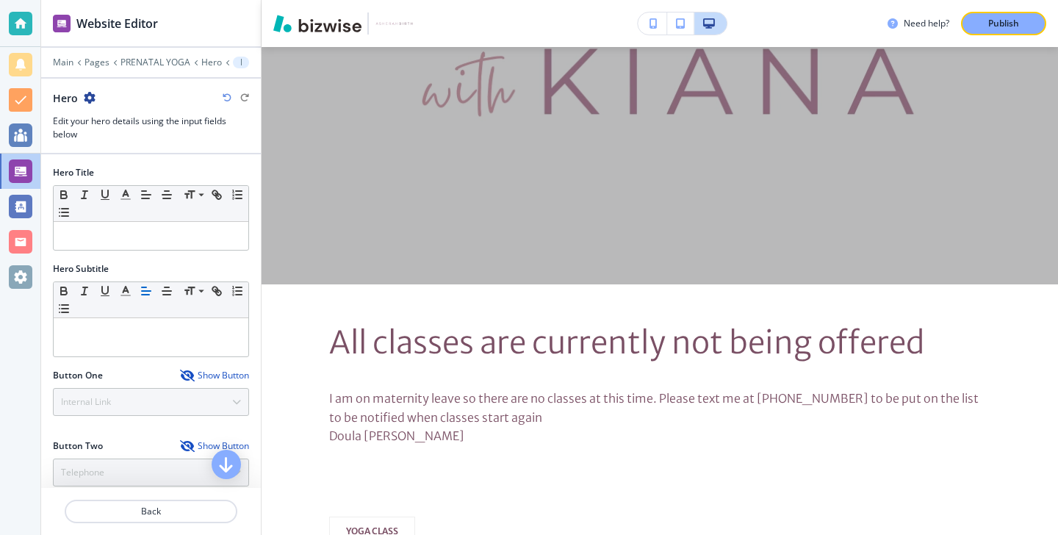
click at [89, 97] on icon "button" at bounding box center [90, 98] width 12 height 12
click at [109, 87] on div at bounding box center [151, 85] width 220 height 12
click at [144, 507] on p "Back" at bounding box center [151, 511] width 170 height 13
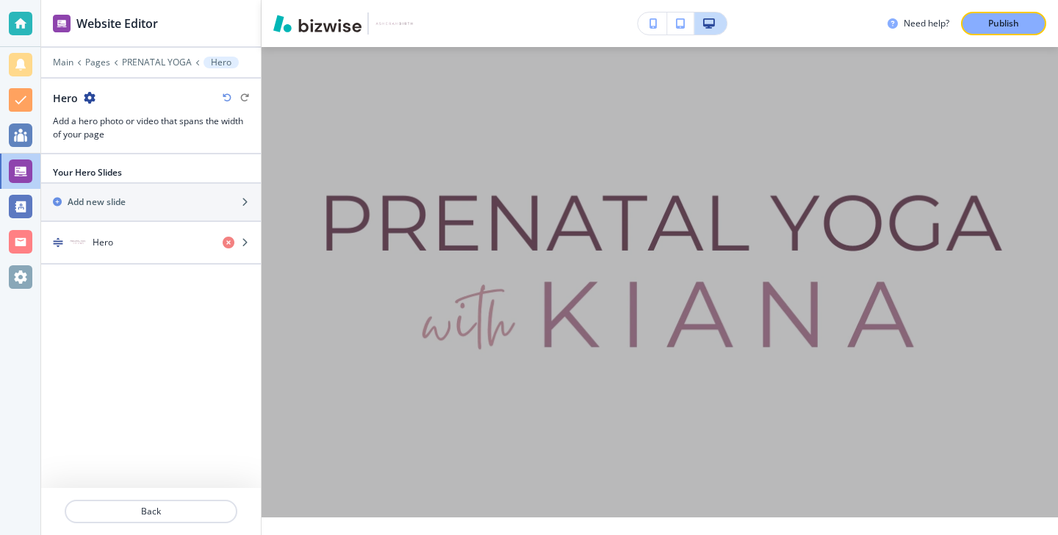
scroll to position [59, 0]
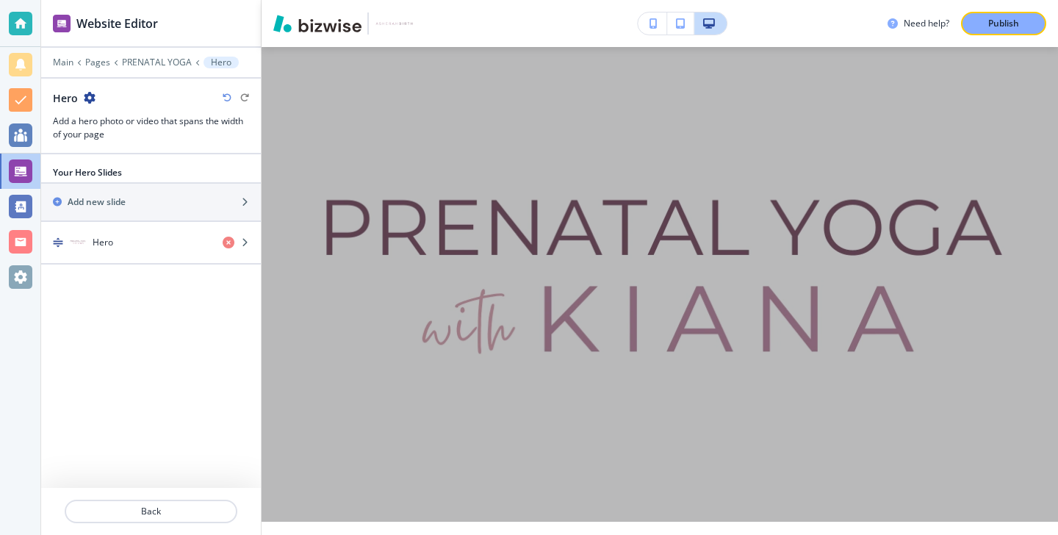
click at [153, 525] on div at bounding box center [151, 529] width 220 height 12
click at [157, 516] on p "Back" at bounding box center [151, 511] width 170 height 13
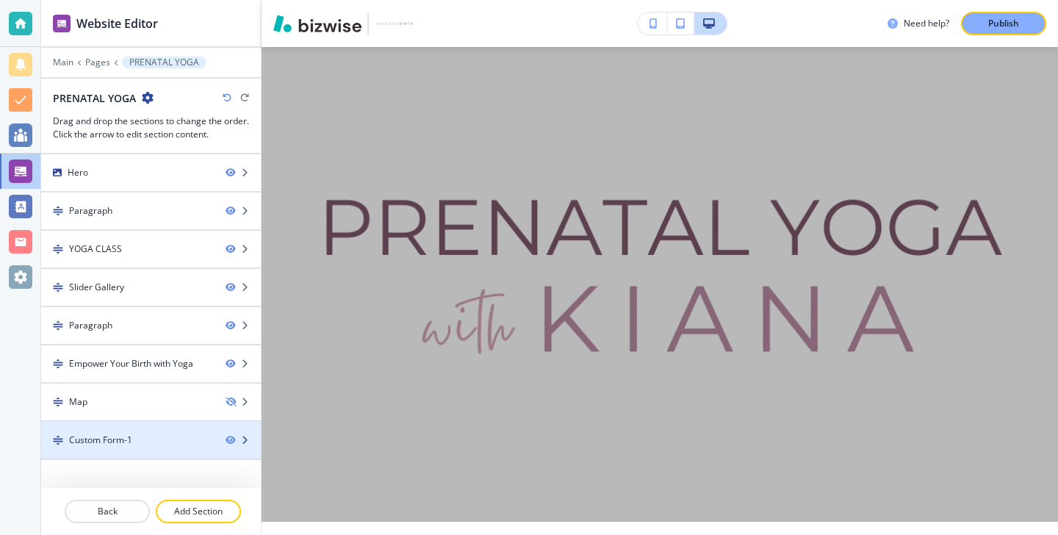
click at [183, 455] on div at bounding box center [151, 453] width 220 height 12
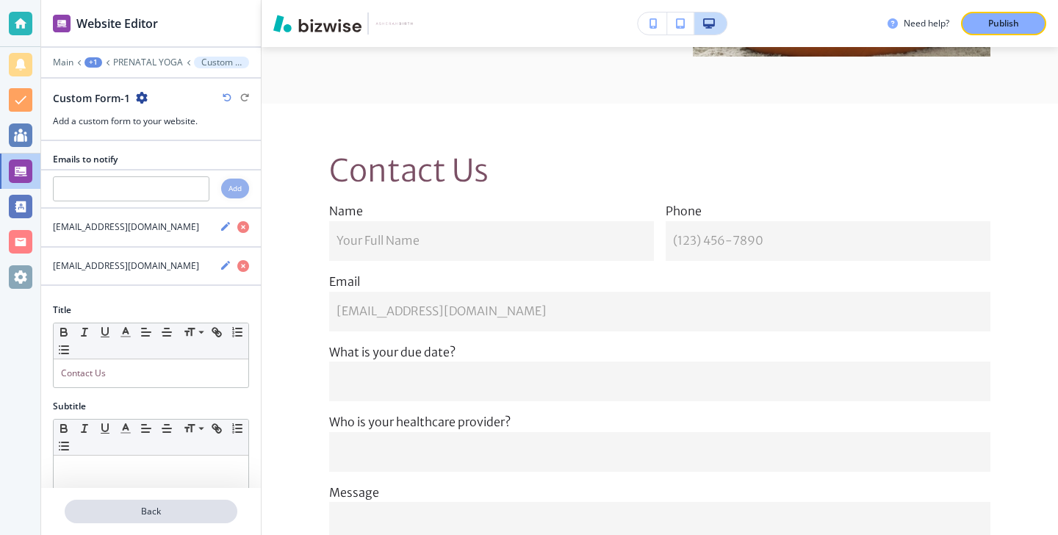
scroll to position [3493, 0]
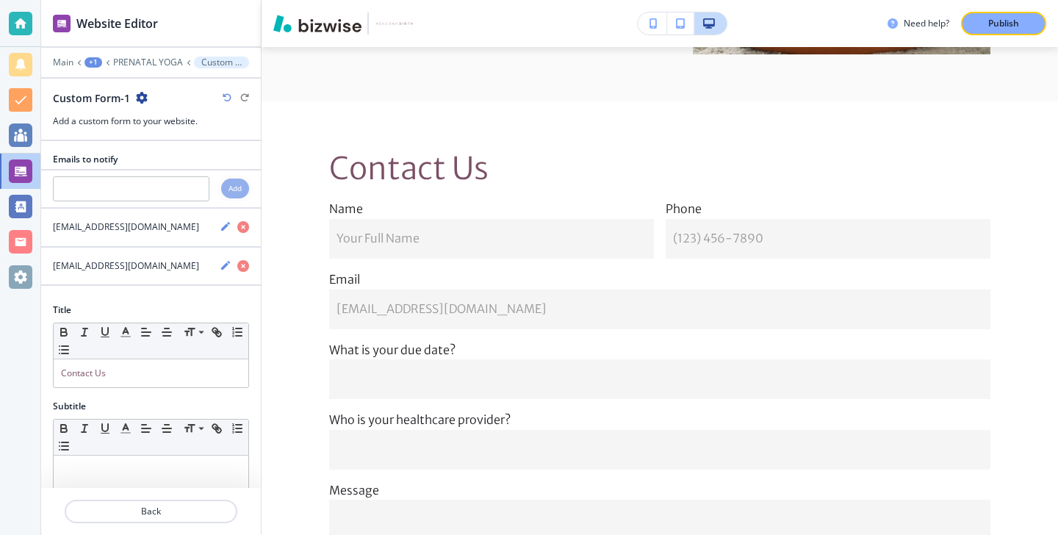
click at [189, 523] on div at bounding box center [151, 529] width 220 height 12
click at [192, 519] on button "Back" at bounding box center [151, 511] width 173 height 24
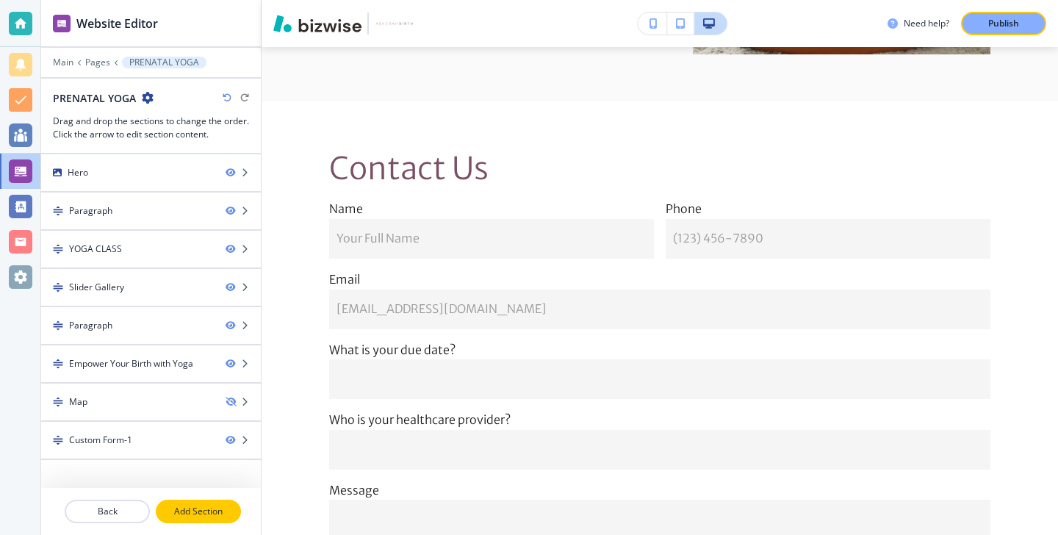
click at [202, 519] on button "Add Section" at bounding box center [198, 511] width 85 height 24
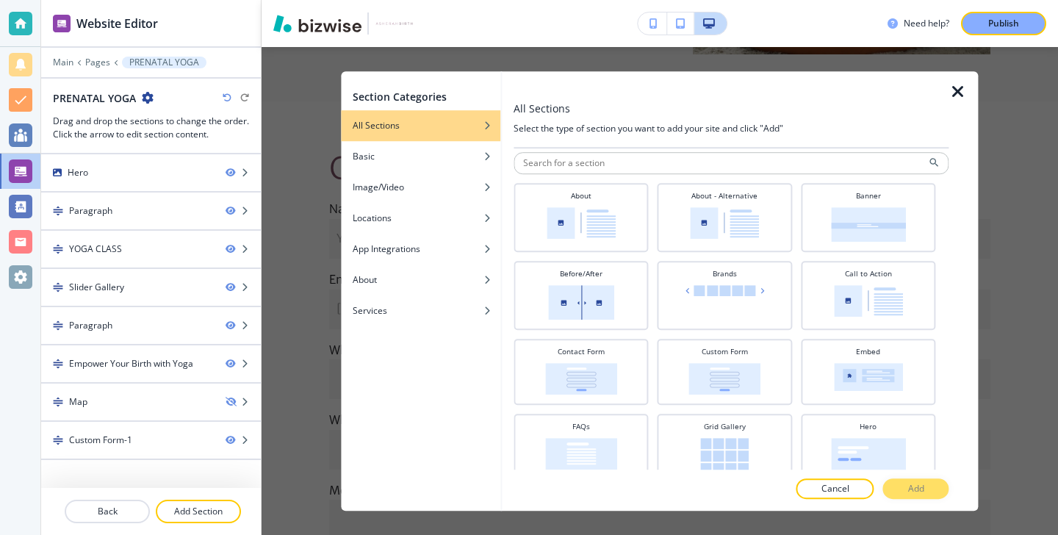
scroll to position [14, 0]
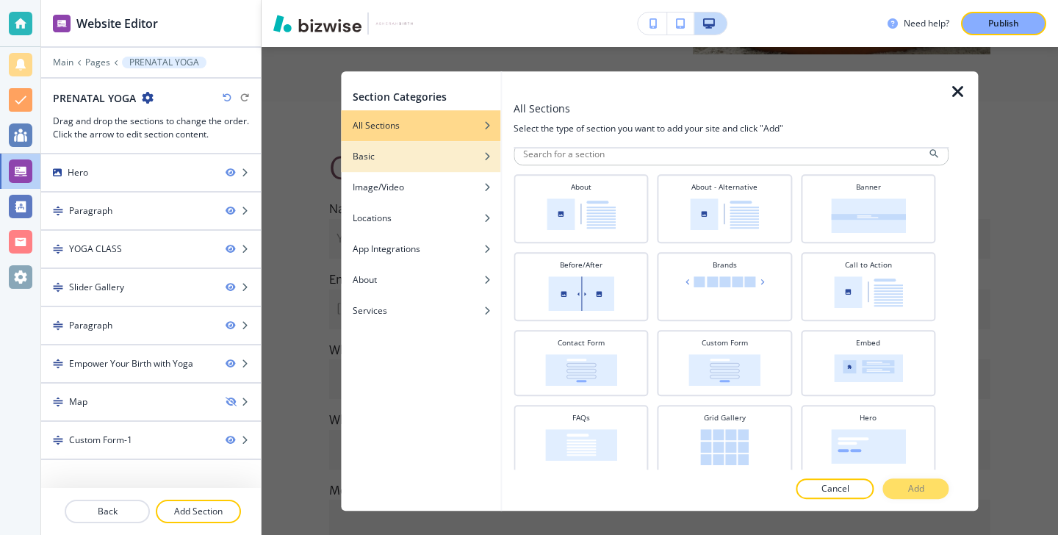
click at [483, 165] on div "button" at bounding box center [420, 167] width 159 height 9
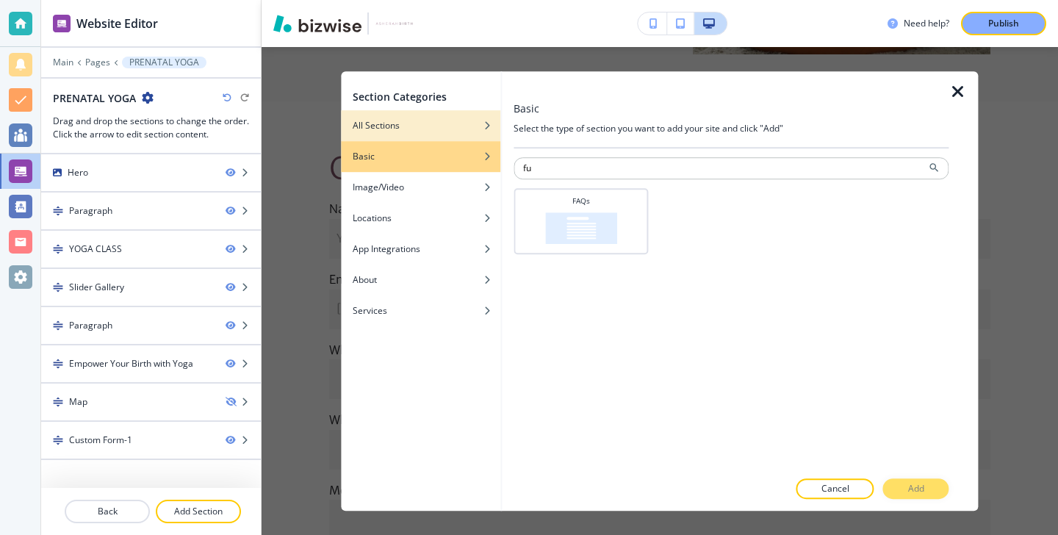
type input "fu"
click at [433, 126] on div "All Sections" at bounding box center [420, 125] width 159 height 13
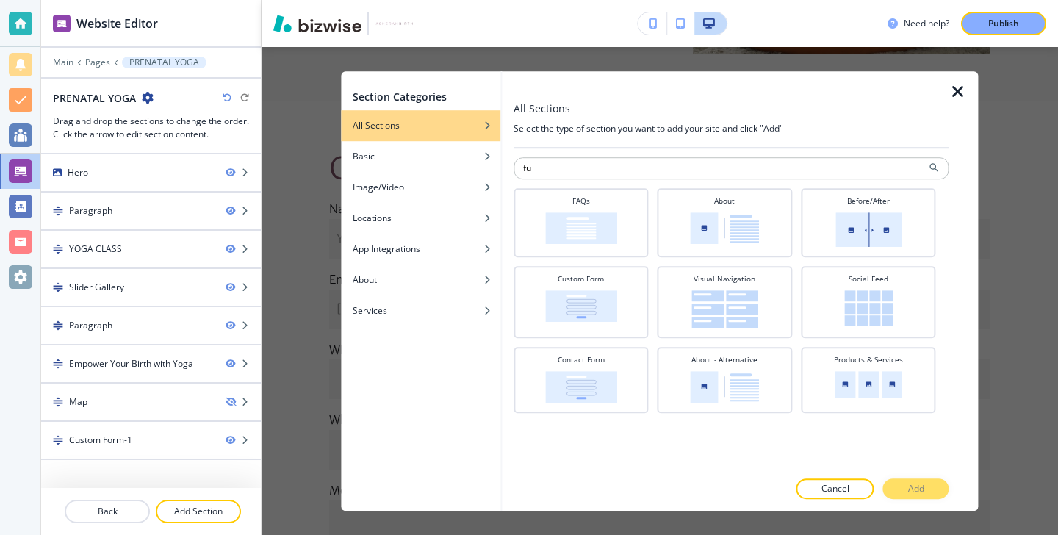
type input "f"
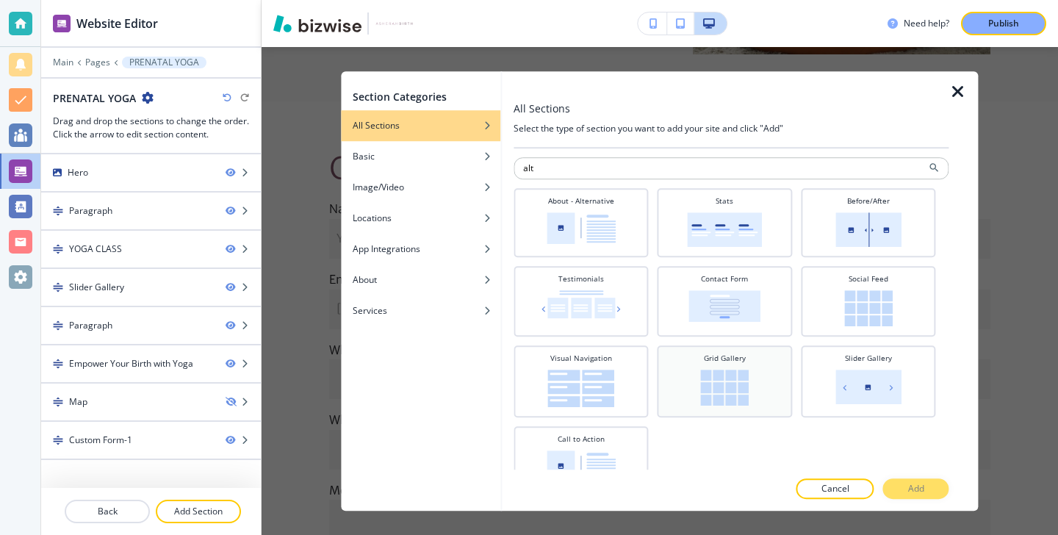
scroll to position [23, 0]
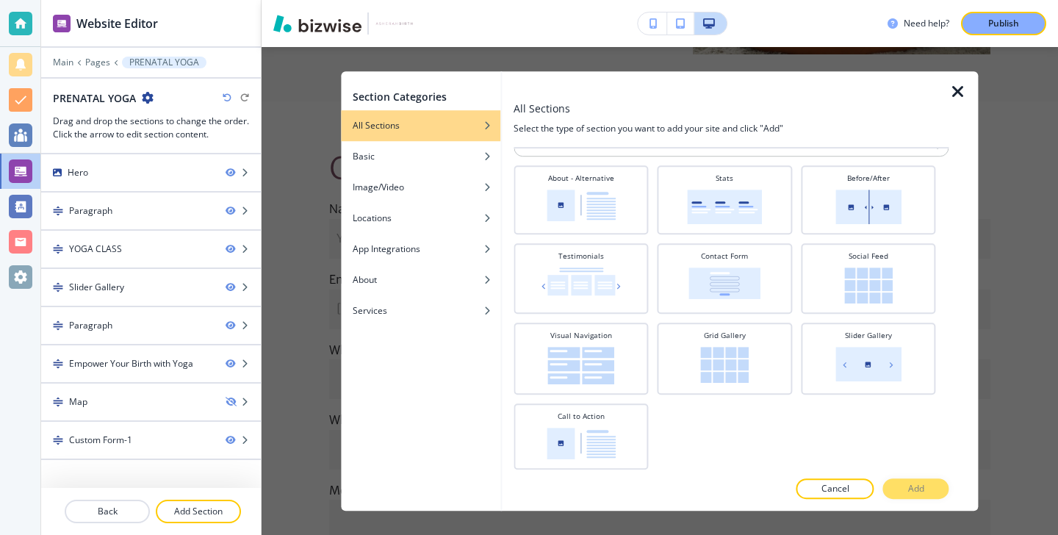
type input "alt"
click at [501, 325] on div at bounding box center [500, 290] width 1 height 439
click at [491, 306] on div "button" at bounding box center [495, 310] width 9 height 9
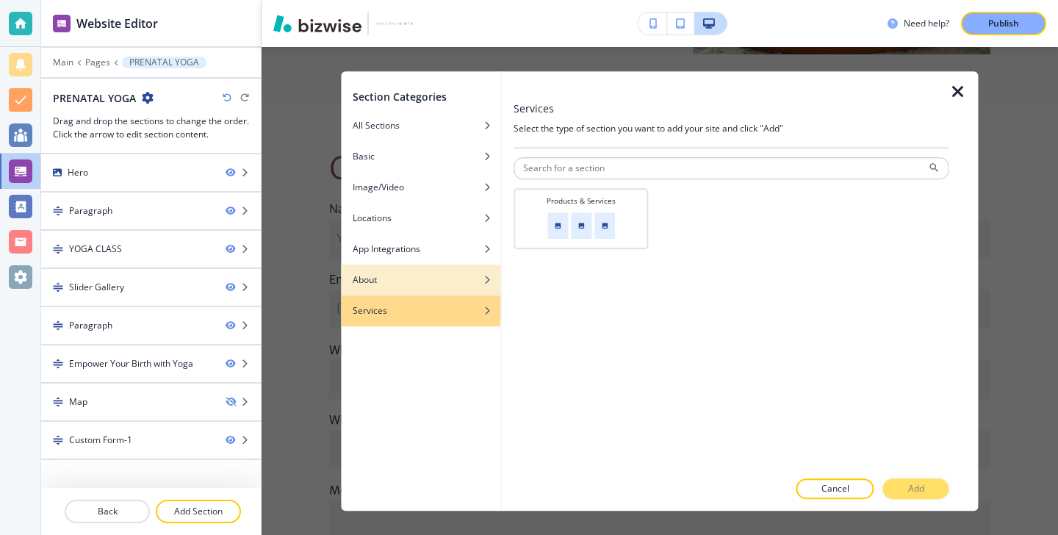
click at [493, 283] on div "button" at bounding box center [495, 279] width 9 height 9
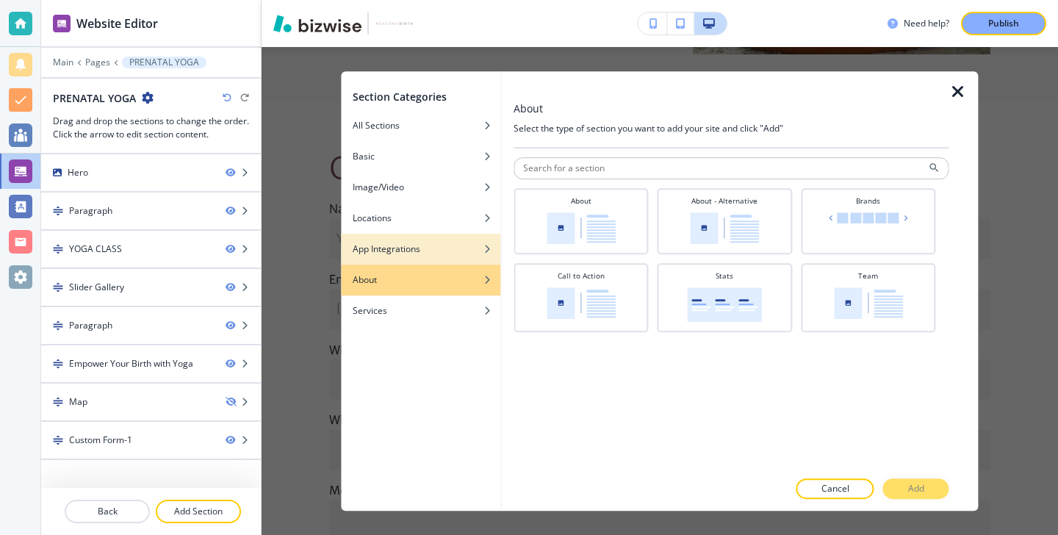
click at [485, 240] on div "button" at bounding box center [420, 238] width 159 height 9
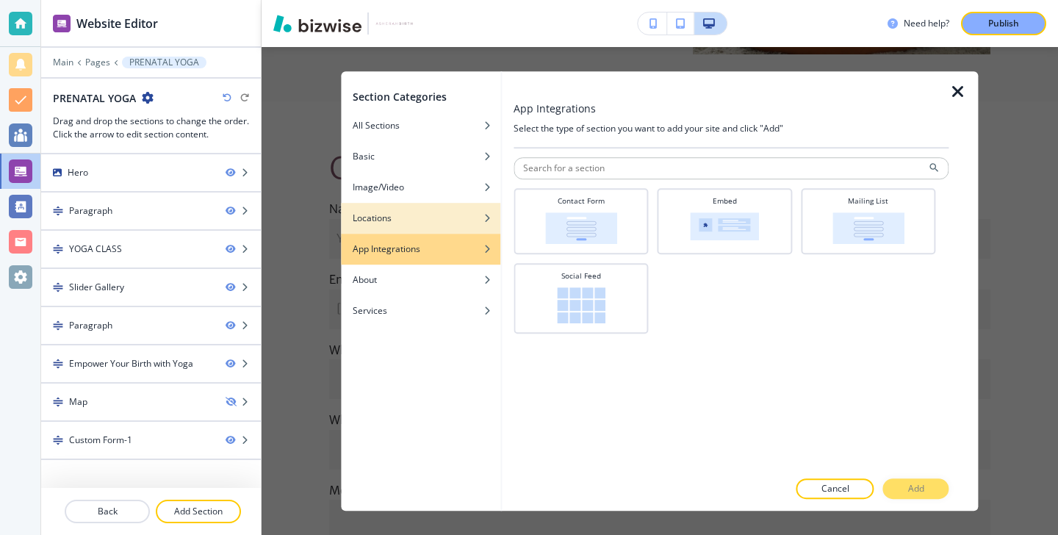
click at [480, 225] on div "button" at bounding box center [420, 229] width 159 height 9
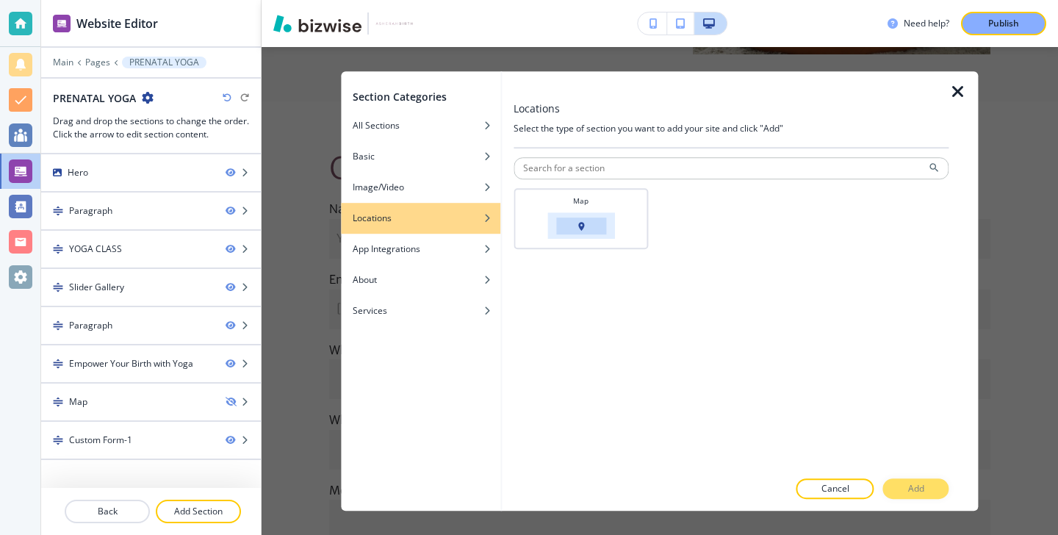
click at [476, 204] on div "button" at bounding box center [420, 207] width 159 height 9
click at [472, 194] on div "button" at bounding box center [420, 198] width 159 height 9
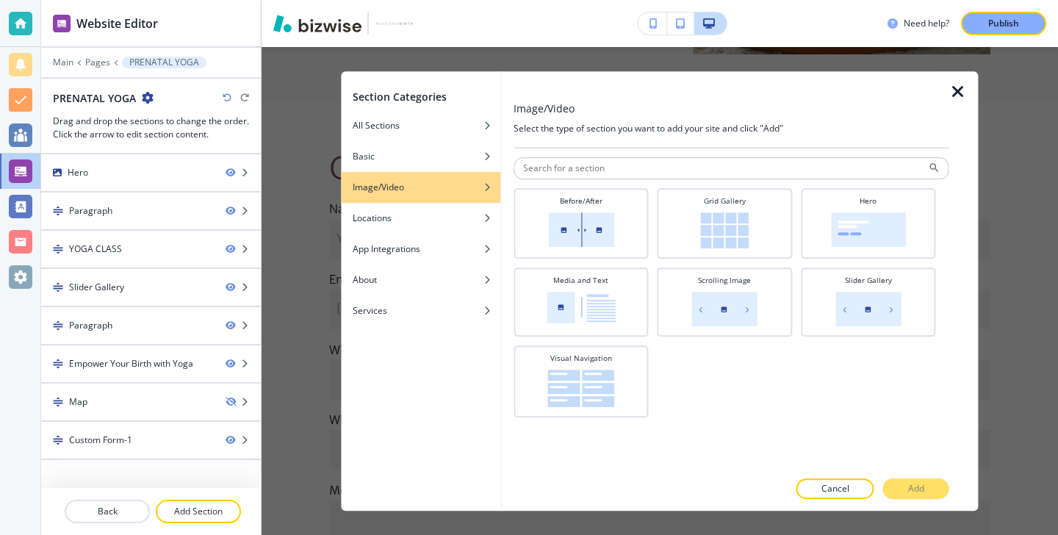
click at [950, 95] on icon "button" at bounding box center [958, 92] width 18 height 18
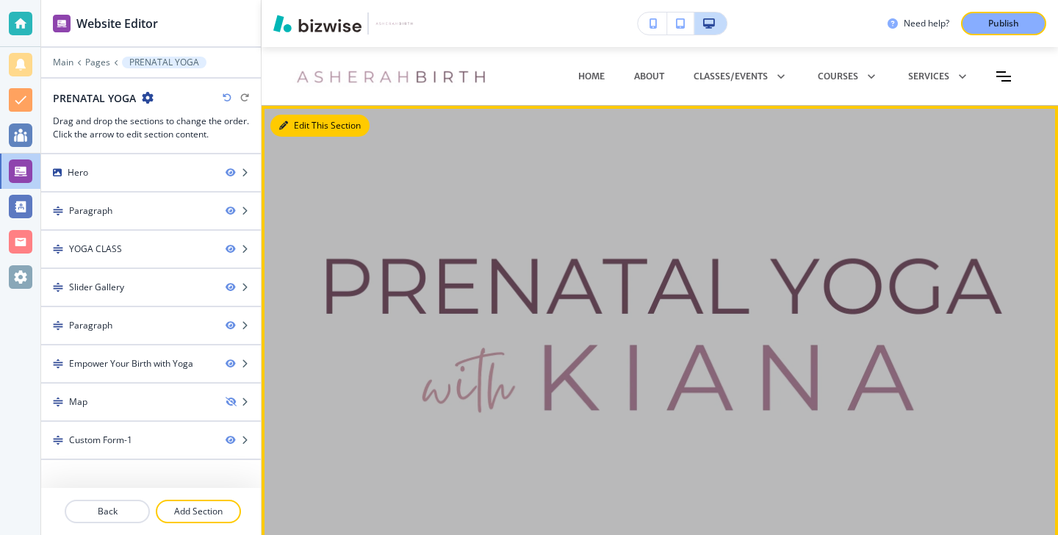
click at [291, 126] on button "Edit This Section" at bounding box center [319, 126] width 99 height 22
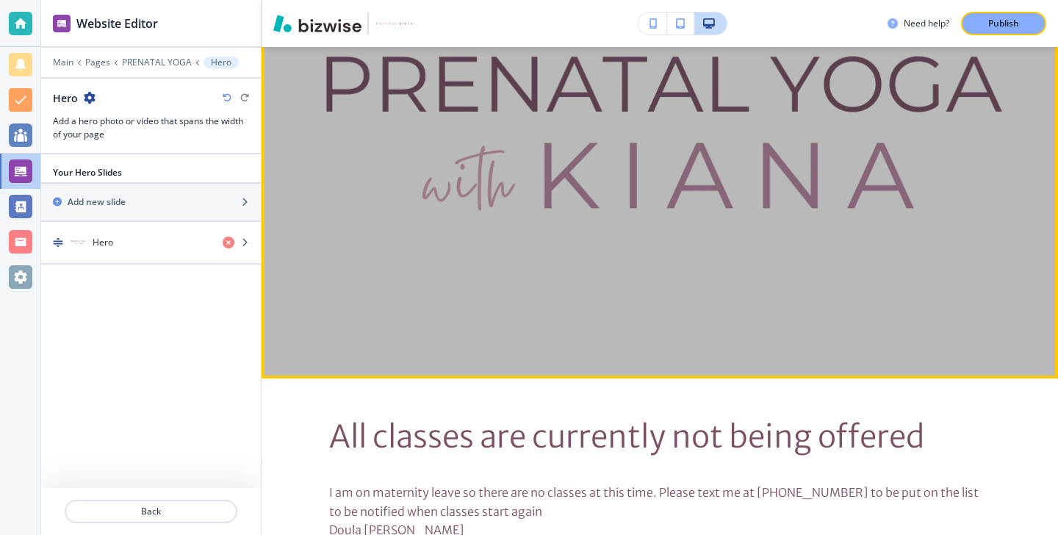
scroll to position [200, 0]
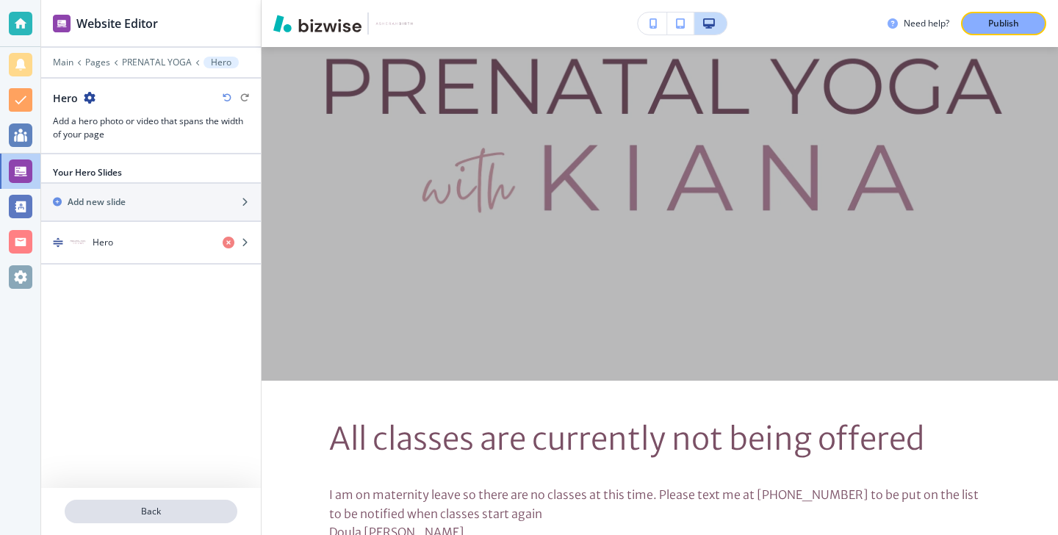
click at [219, 505] on p "Back" at bounding box center [151, 511] width 170 height 13
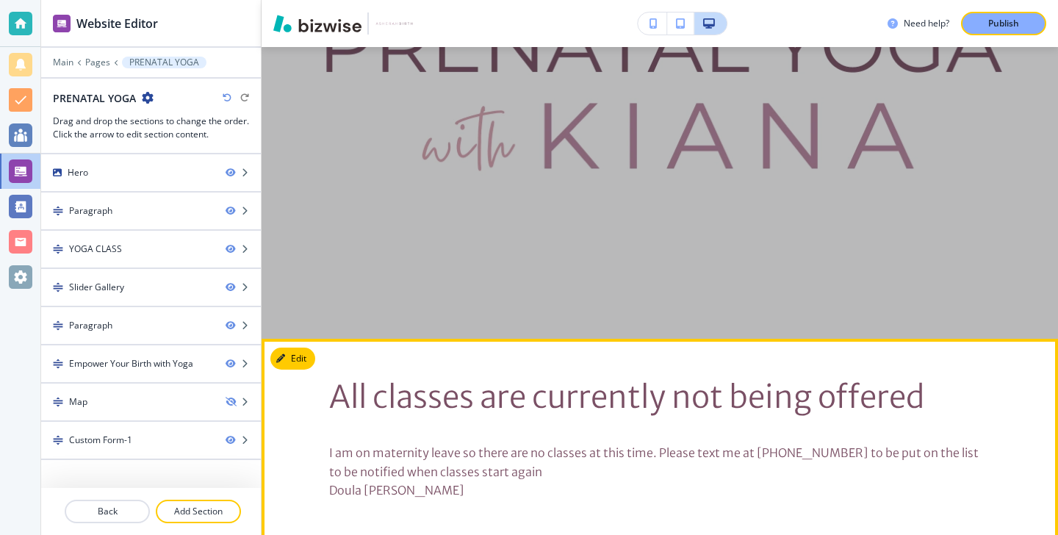
scroll to position [290, 0]
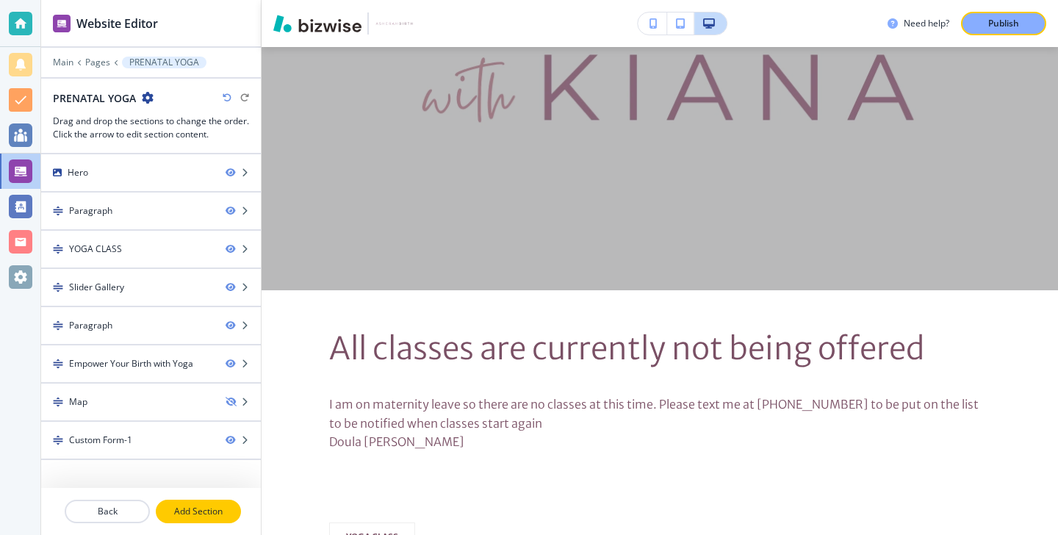
click at [209, 505] on p "Add Section" at bounding box center [198, 511] width 82 height 13
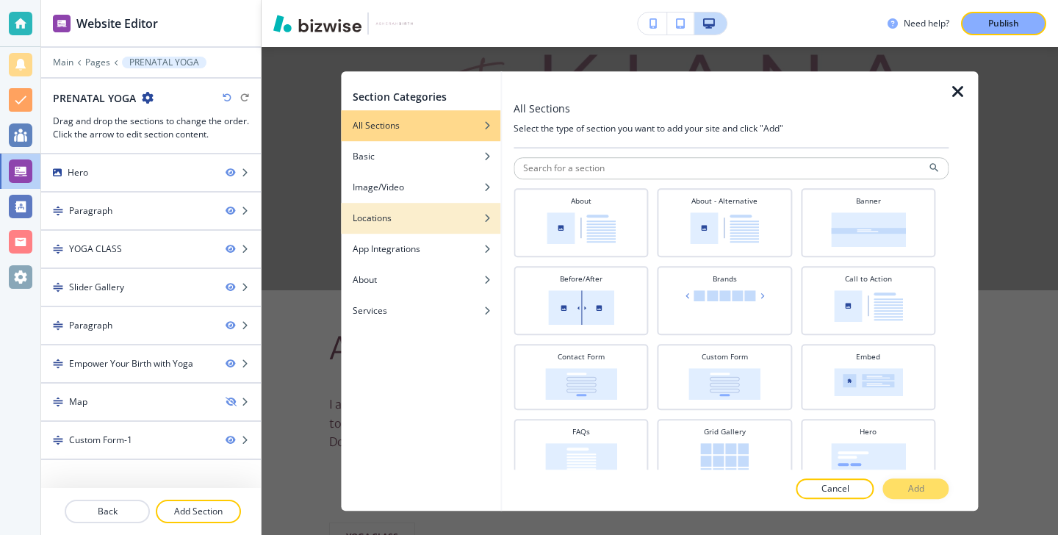
click at [459, 203] on div "button" at bounding box center [420, 207] width 159 height 9
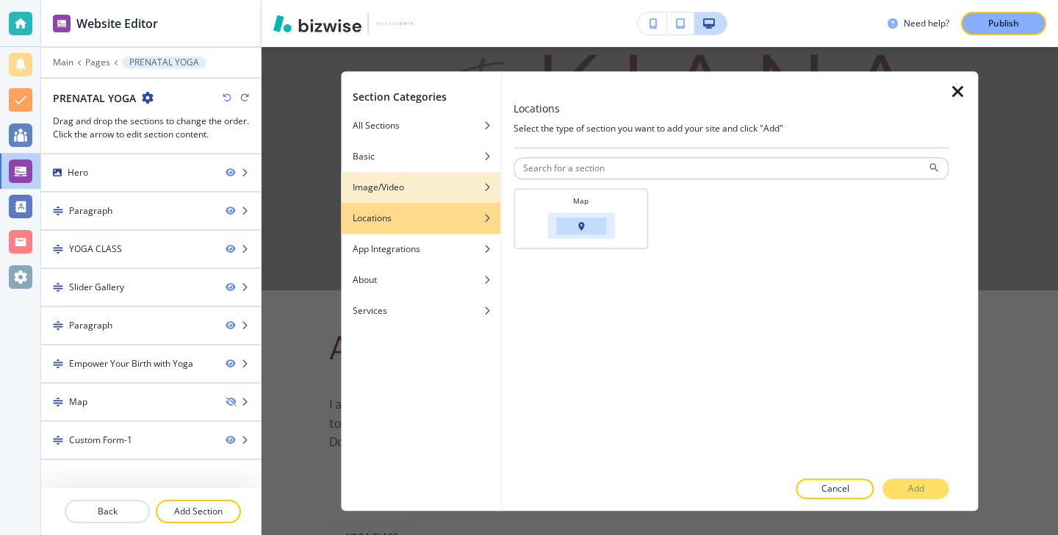
click at [459, 196] on div "button" at bounding box center [420, 198] width 159 height 9
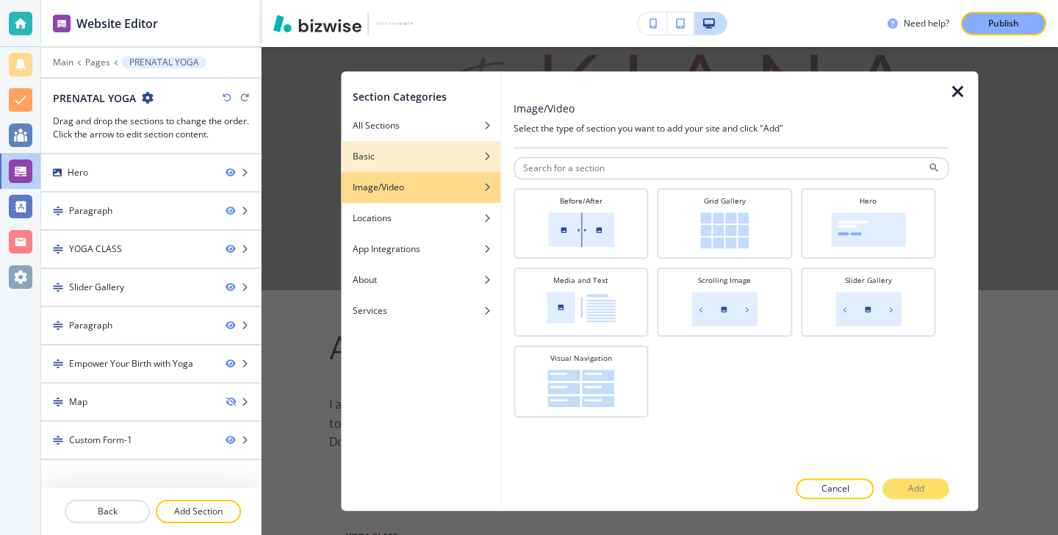
click at [454, 164] on div "button" at bounding box center [420, 167] width 159 height 9
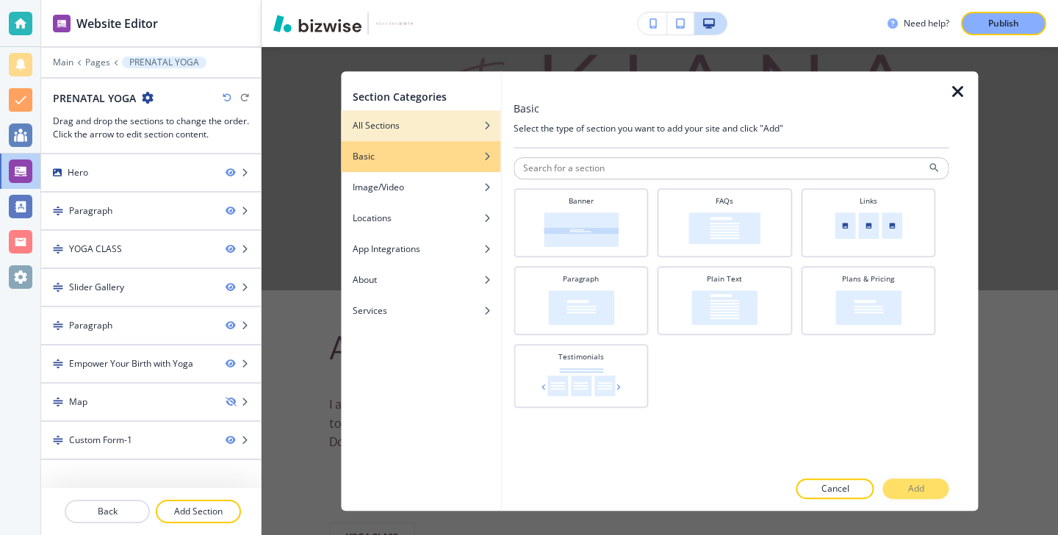
click at [444, 140] on div "button" at bounding box center [420, 136] width 159 height 9
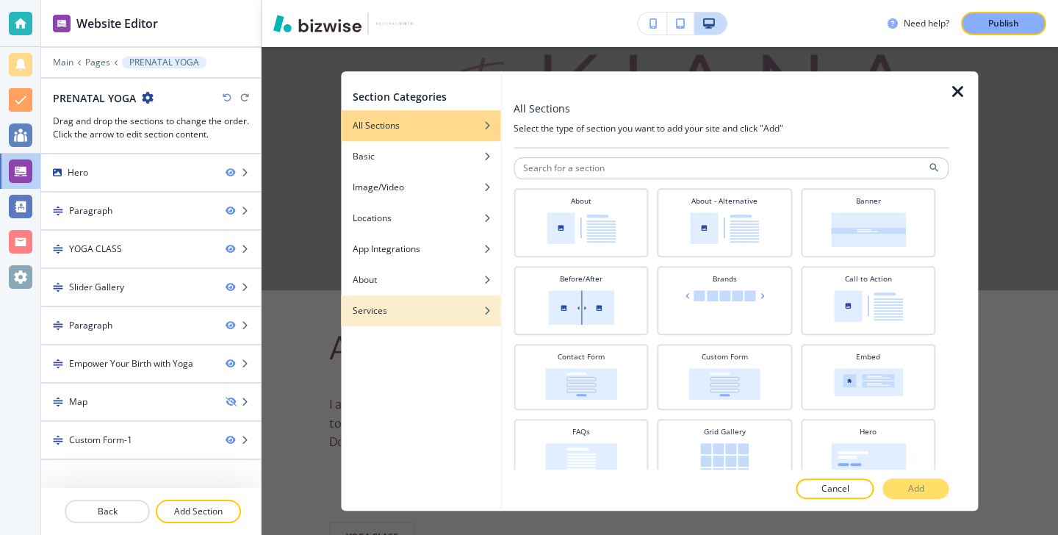
click at [447, 306] on div "Services" at bounding box center [420, 310] width 159 height 13
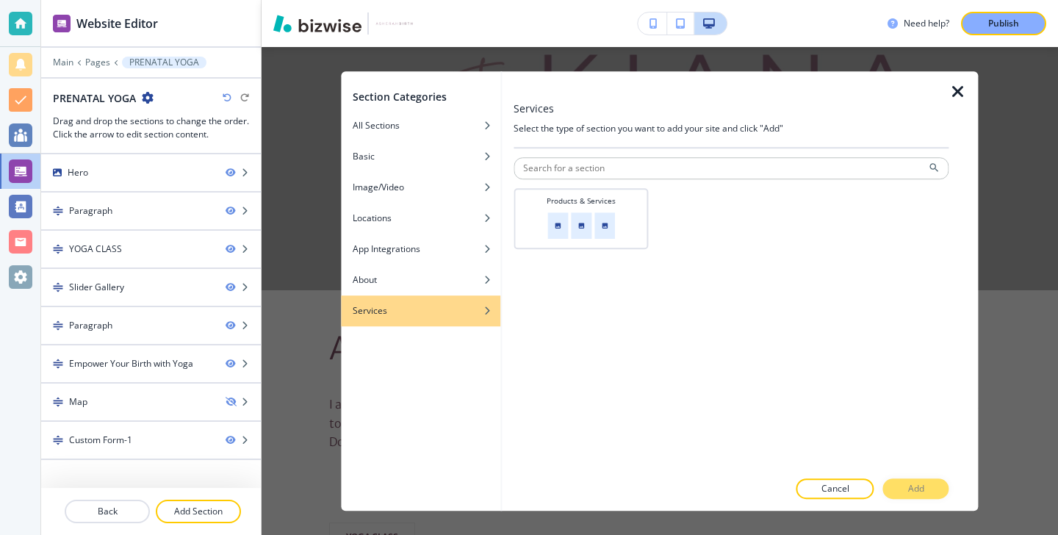
click at [949, 90] on icon "button" at bounding box center [958, 92] width 18 height 18
